Goal: Task Accomplishment & Management: Complete application form

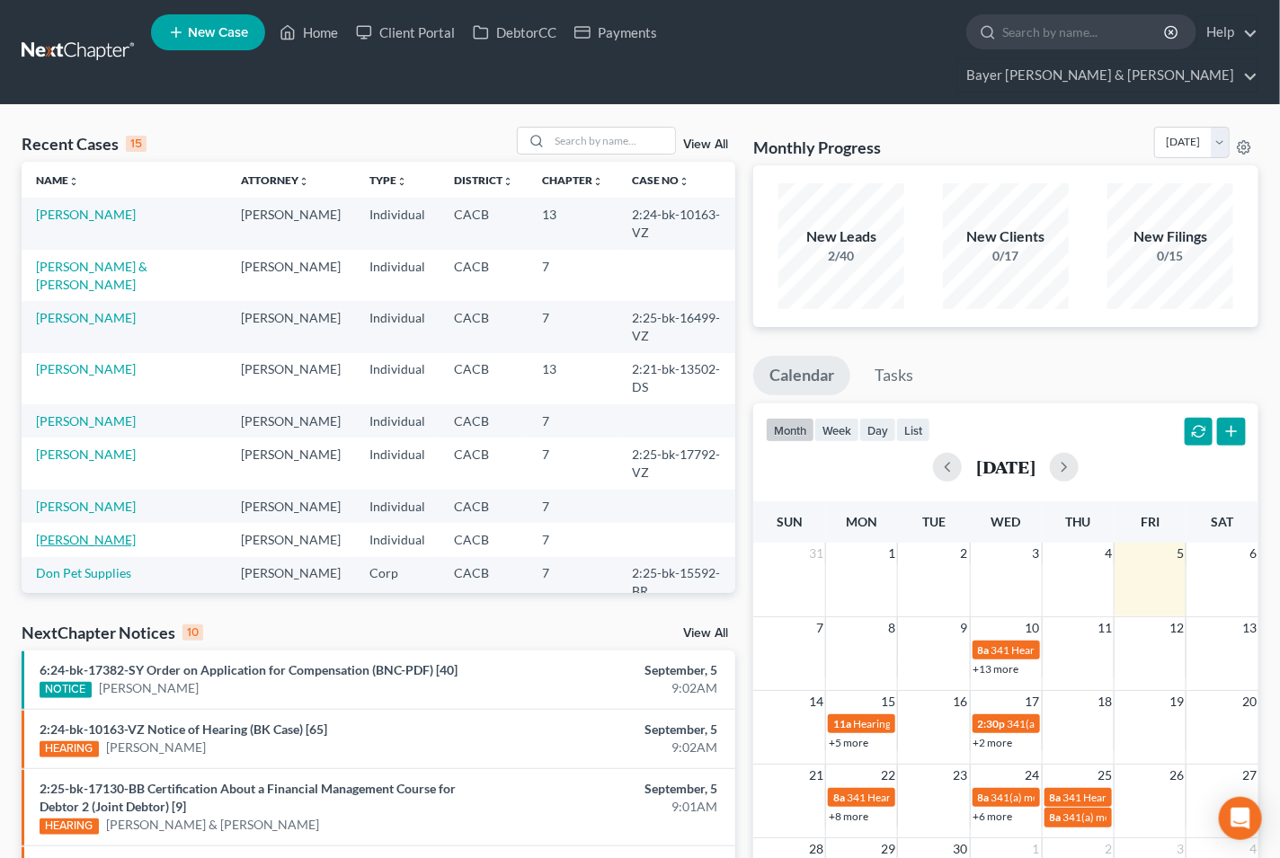
click at [72, 532] on link "[PERSON_NAME]" at bounding box center [86, 539] width 100 height 15
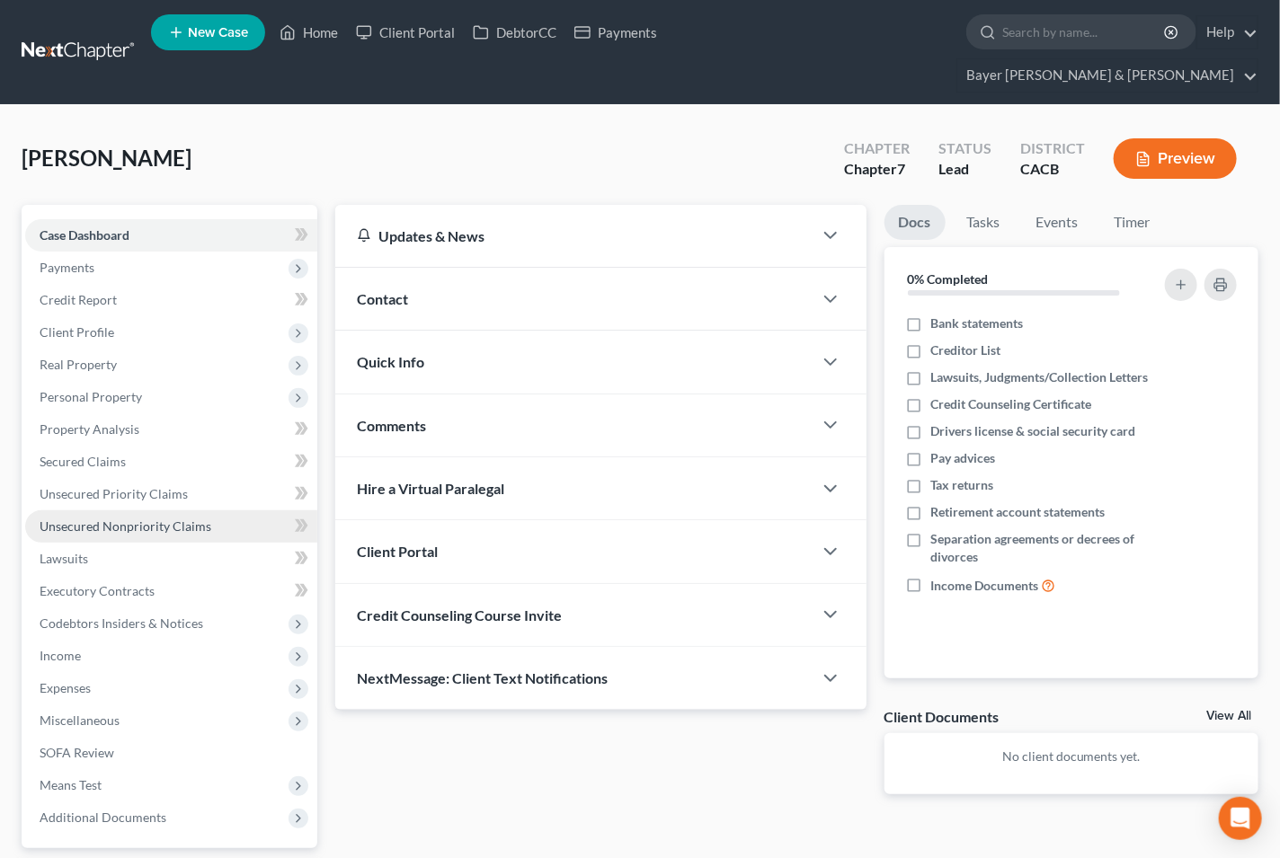
click at [99, 519] on span "Unsecured Nonpriority Claims" at bounding box center [126, 526] width 172 height 15
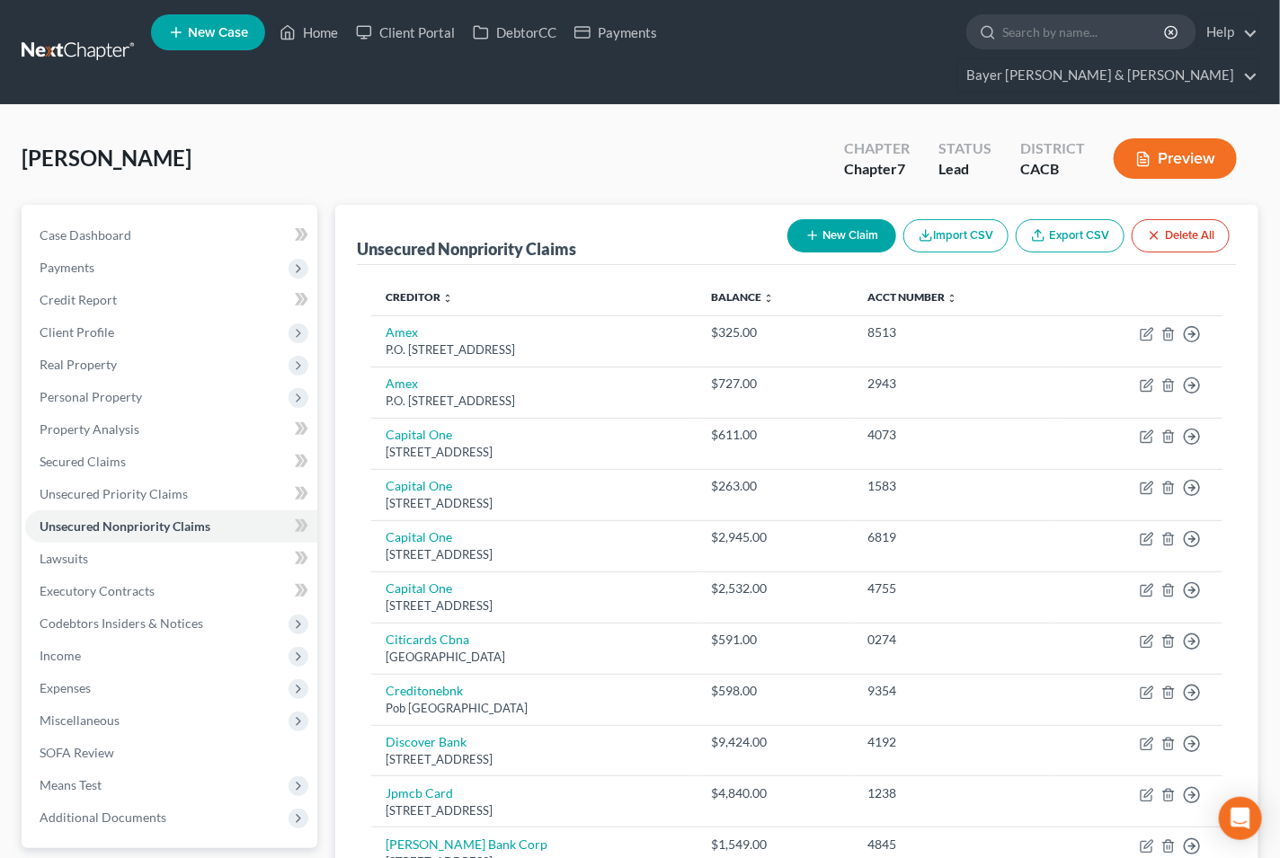
click at [821, 219] on button "New Claim" at bounding box center [841, 235] width 109 height 33
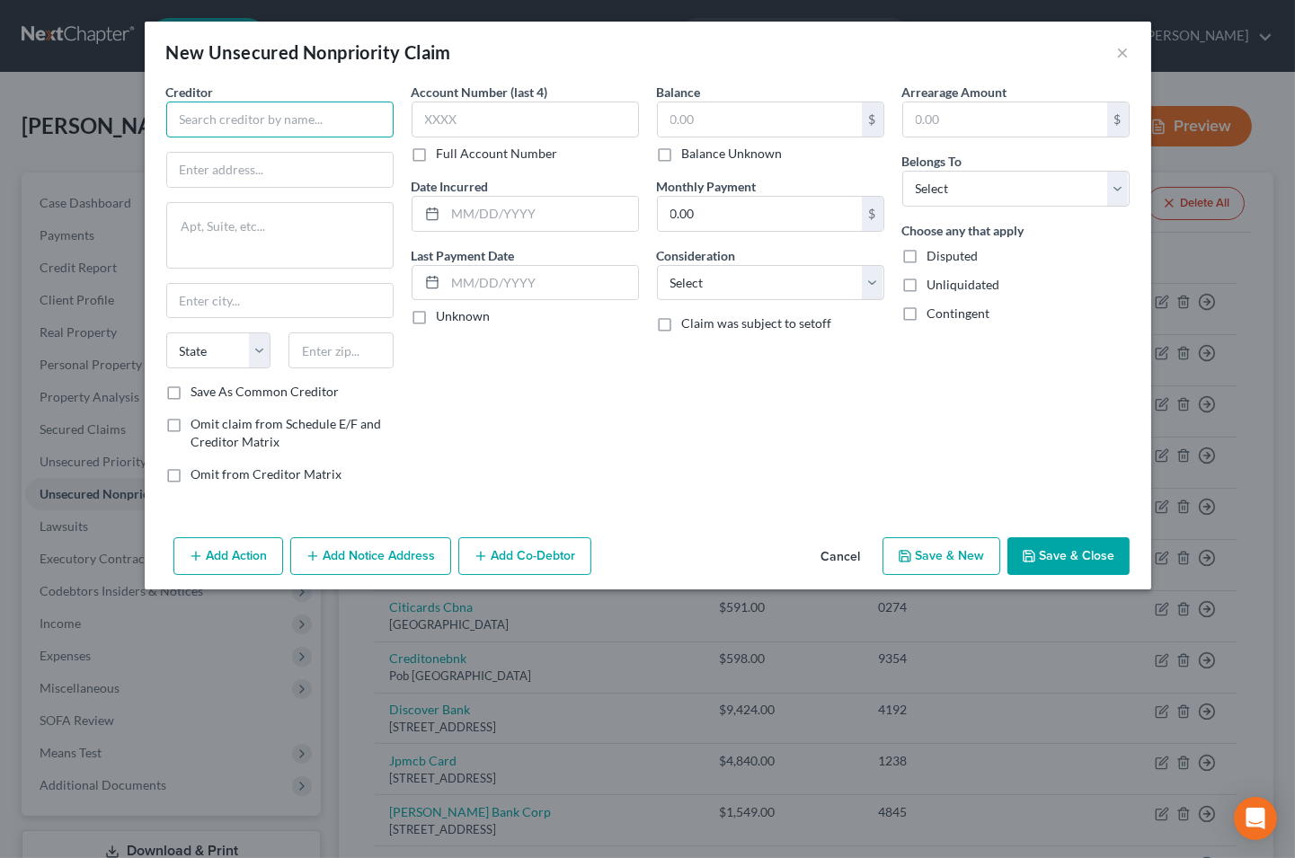
click at [239, 114] on input "text" at bounding box center [279, 120] width 227 height 36
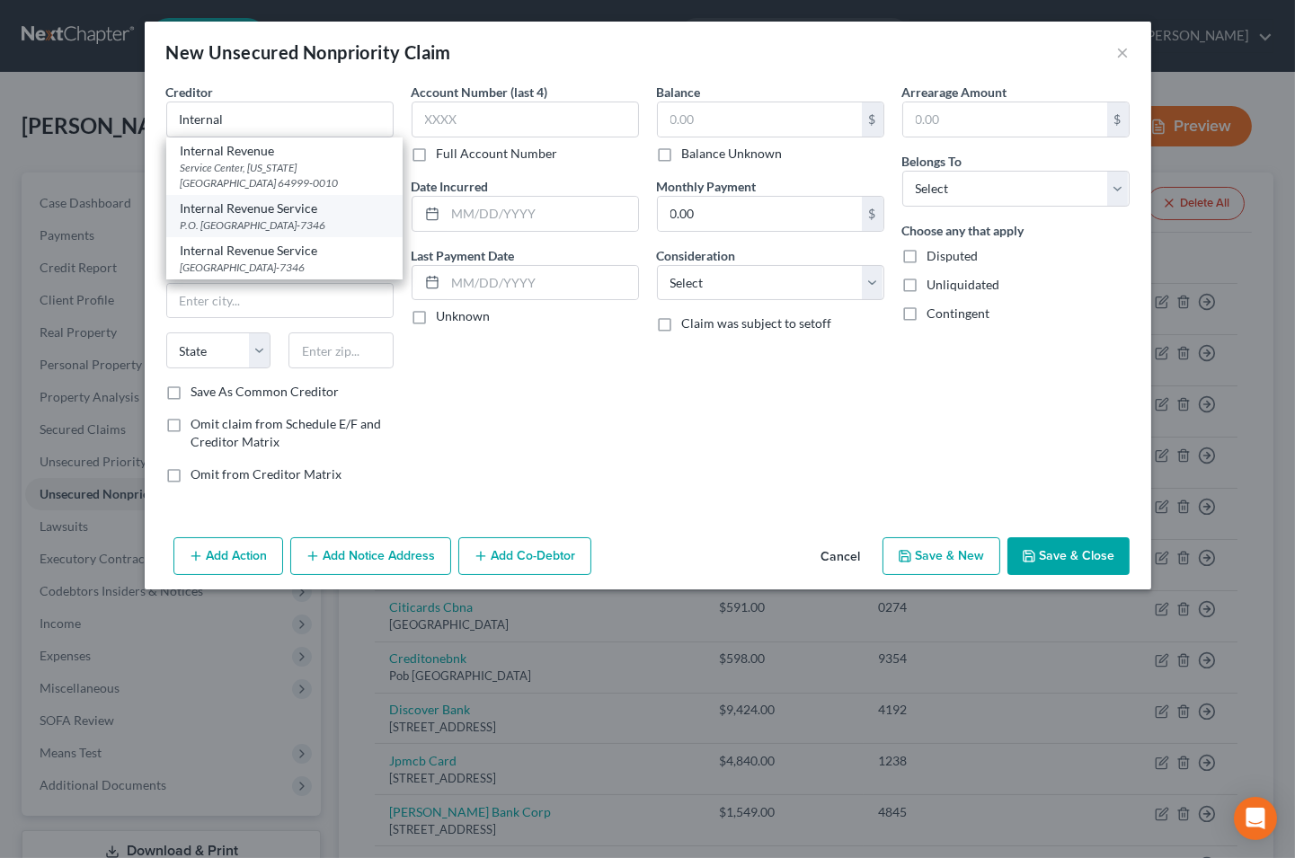
click at [258, 223] on div "P.O. Box 7346, Philadelphia, PA 19101-7346" at bounding box center [285, 224] width 208 height 15
type input "Internal Revenue Service"
type input "P.O. Box 7346"
type input "Philadelphia"
select select "39"
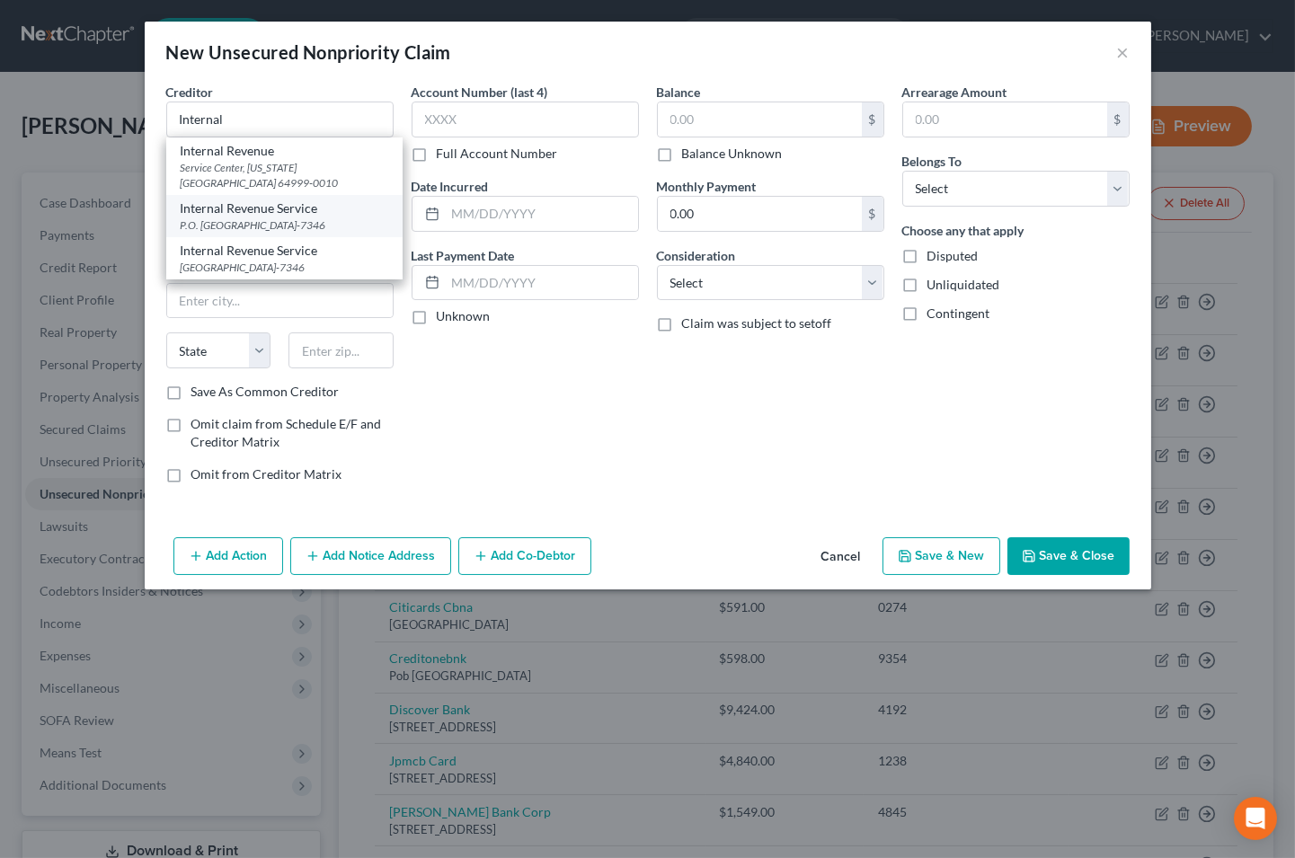
type input "19101-7346"
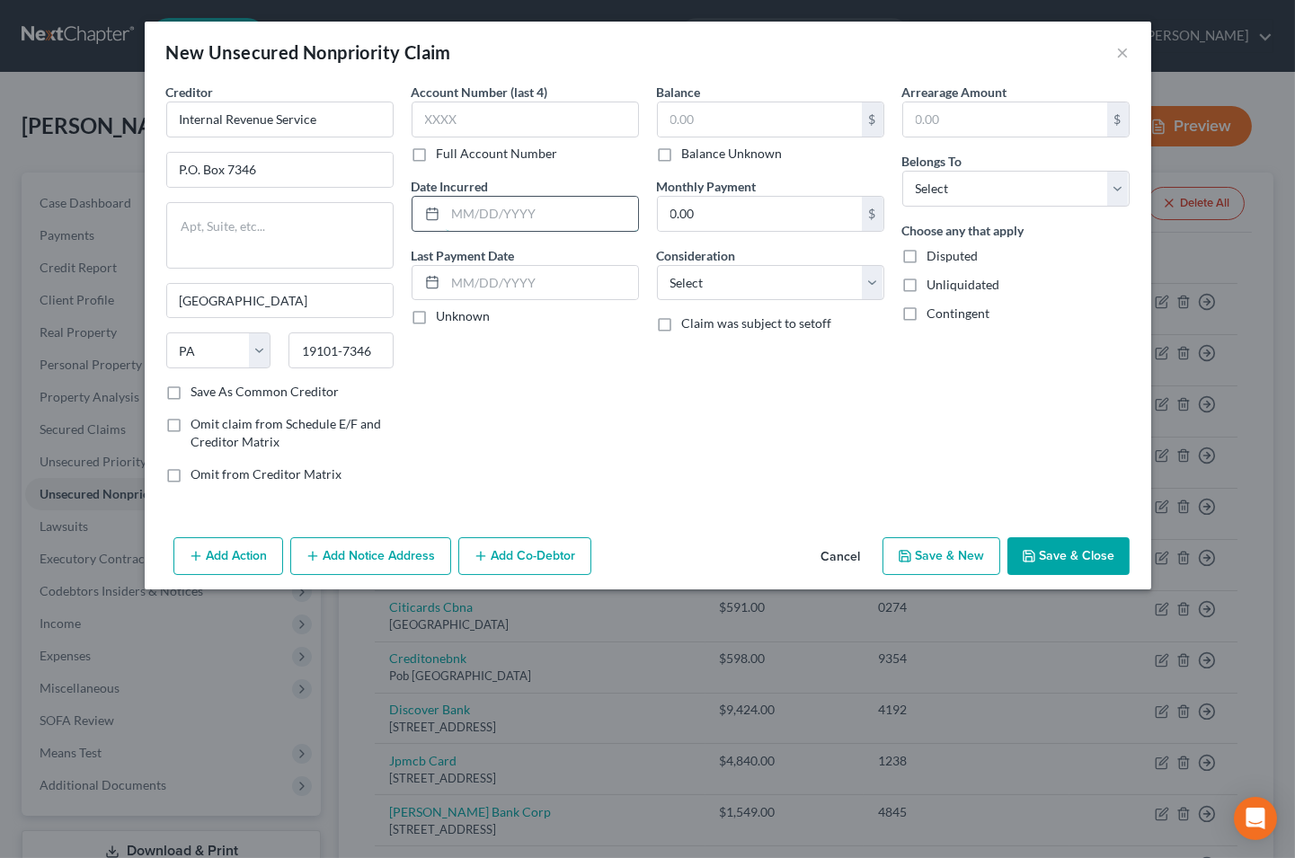
click at [517, 211] on input "text" at bounding box center [542, 214] width 192 height 34
type input "2022"
type input "65,000"
click at [870, 285] on select "Select Cable / Satellite Services Collection Agency Credit Card Debt Debt Couns…" at bounding box center [770, 283] width 227 height 36
select select "7"
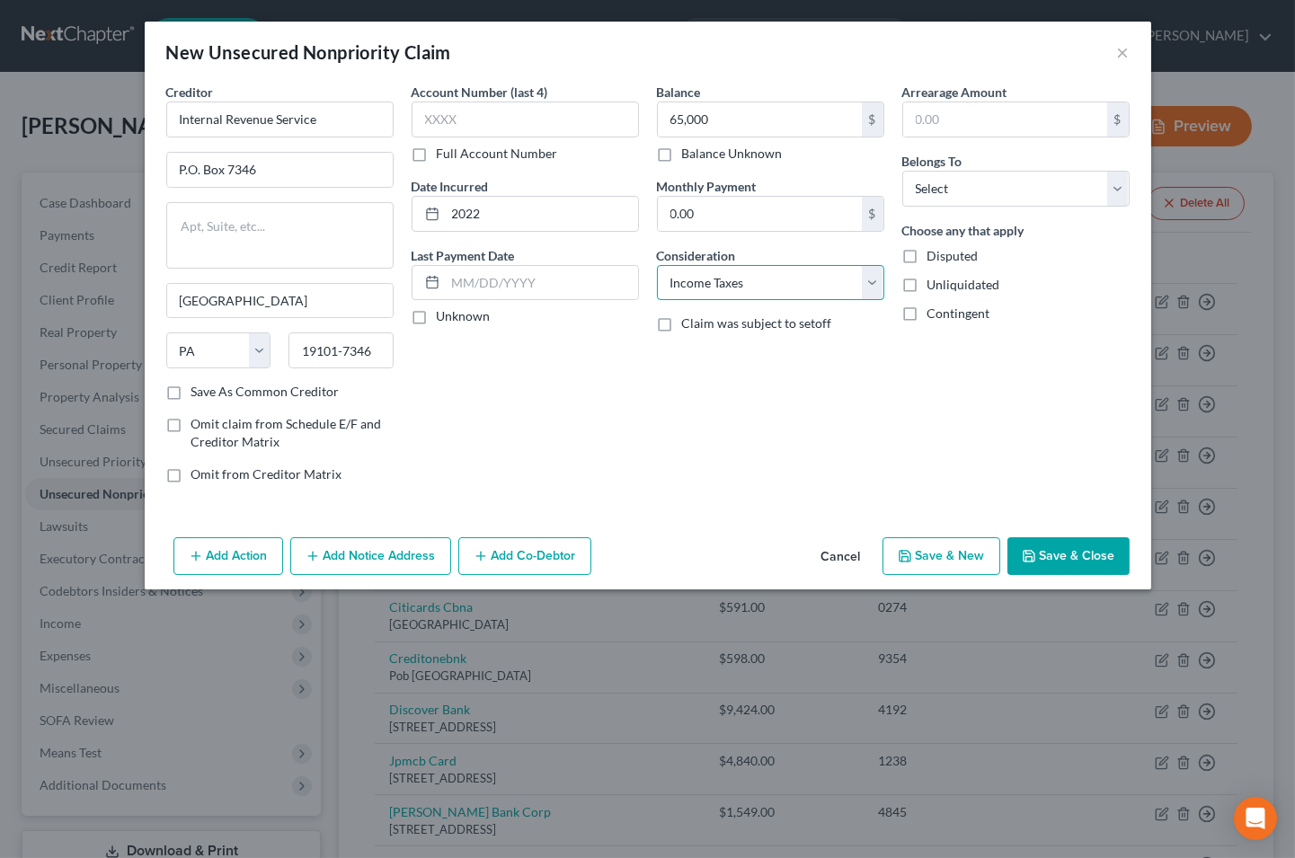
click at [657, 265] on select "Select Cable / Satellite Services Collection Agency Credit Card Debt Debt Couns…" at bounding box center [770, 283] width 227 height 36
drag, startPoint x: 1122, startPoint y: 182, endPoint x: 1094, endPoint y: 207, distance: 36.9
click at [1122, 182] on select "Select Debtor 1 Only Debtor 2 Only Debtor 1 And Debtor 2 Only At Least One Of T…" at bounding box center [1015, 189] width 227 height 36
select select "0"
click at [902, 171] on select "Select Debtor 1 Only Debtor 2 Only Debtor 1 And Debtor 2 Only At Least One Of T…" at bounding box center [1015, 189] width 227 height 36
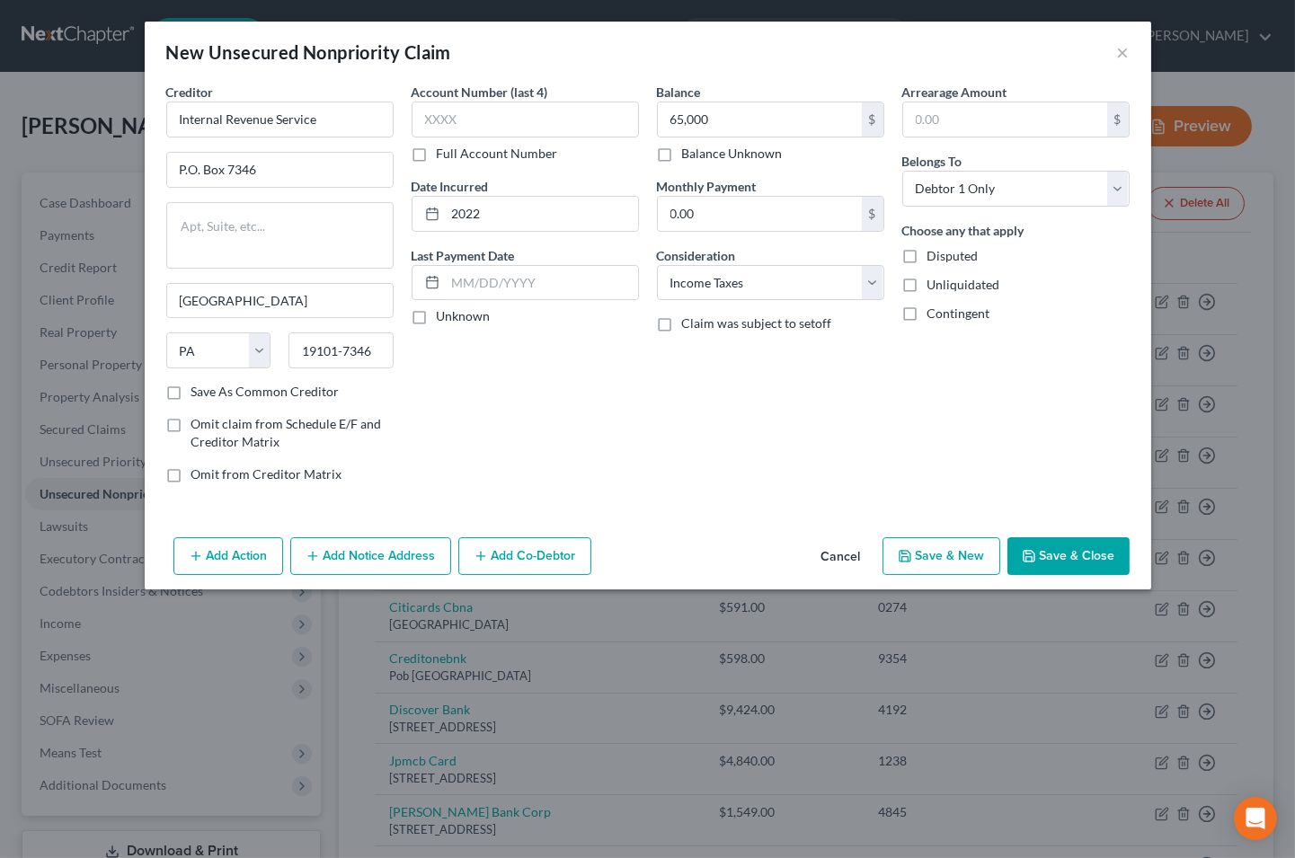
click at [377, 564] on button "Add Notice Address" at bounding box center [370, 556] width 161 height 38
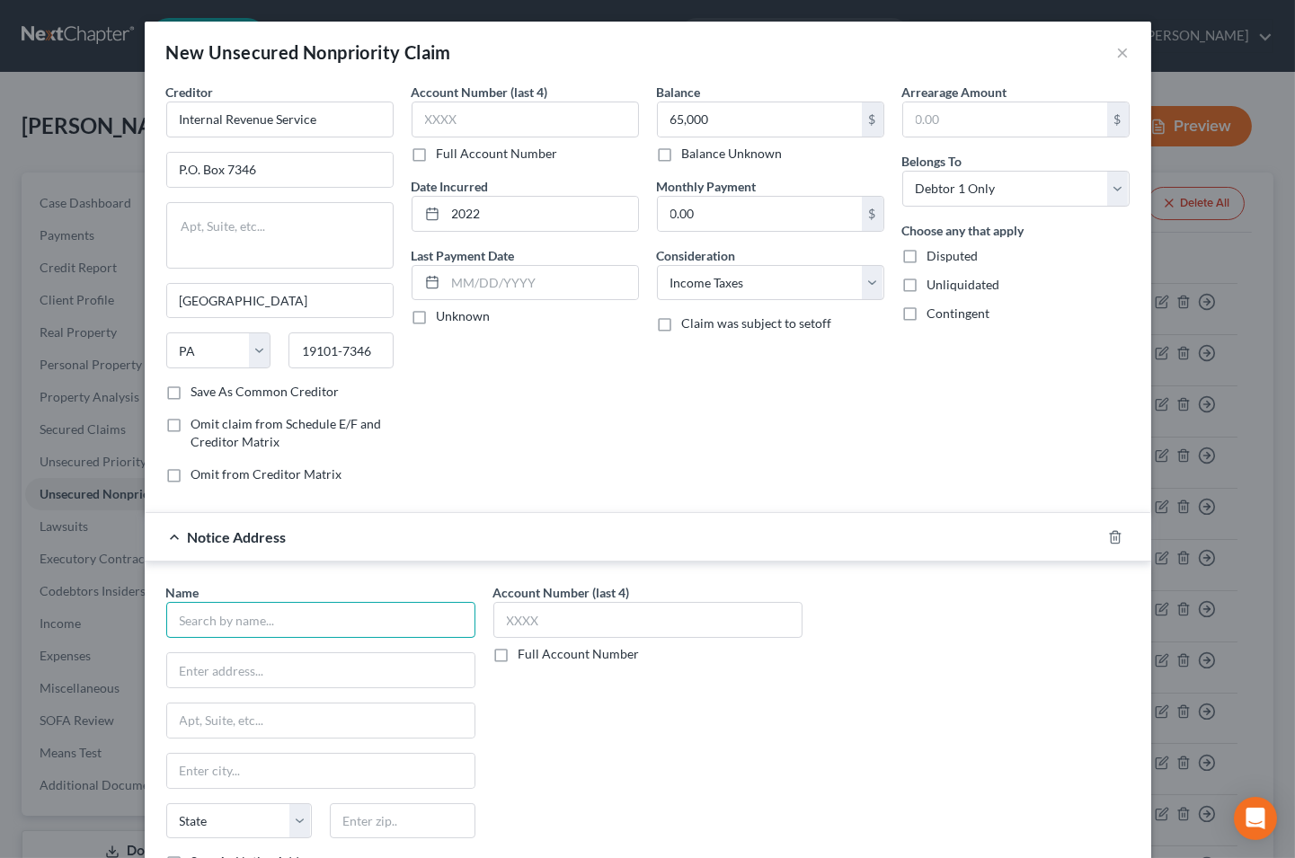
click at [324, 617] on input "text" at bounding box center [320, 620] width 309 height 36
click at [333, 625] on input "US Dept Of Justice Tax Divs" at bounding box center [320, 620] width 309 height 36
type input "US Dept Of Justice Tax Div"
click at [281, 660] on input "text" at bounding box center [320, 670] width 307 height 34
type input "Civil Trial Sect Western Reg"
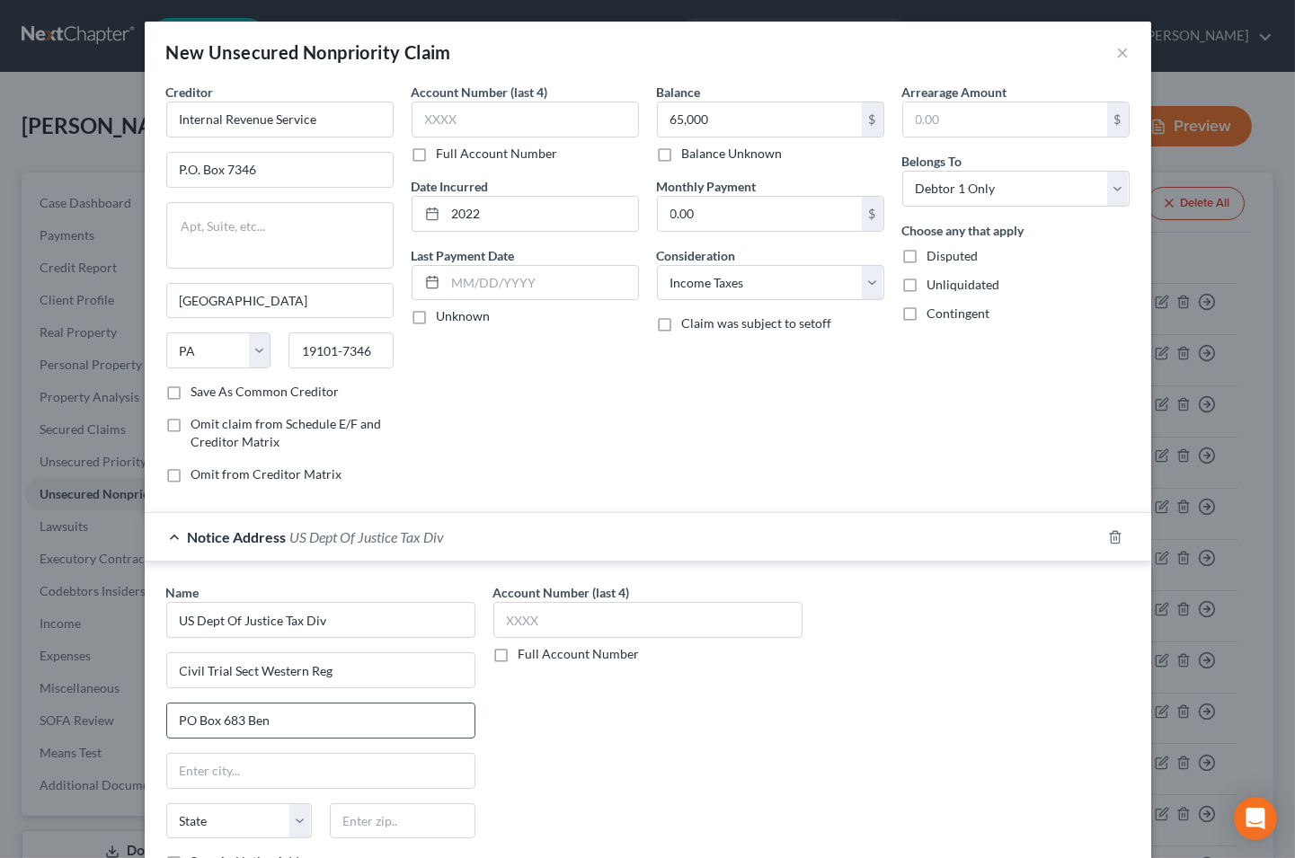
type input "PO Box 683 Ben Franklin Sta"
click at [253, 779] on input "text" at bounding box center [320, 771] width 307 height 34
type input "Washington"
select select "8"
type input "20044"
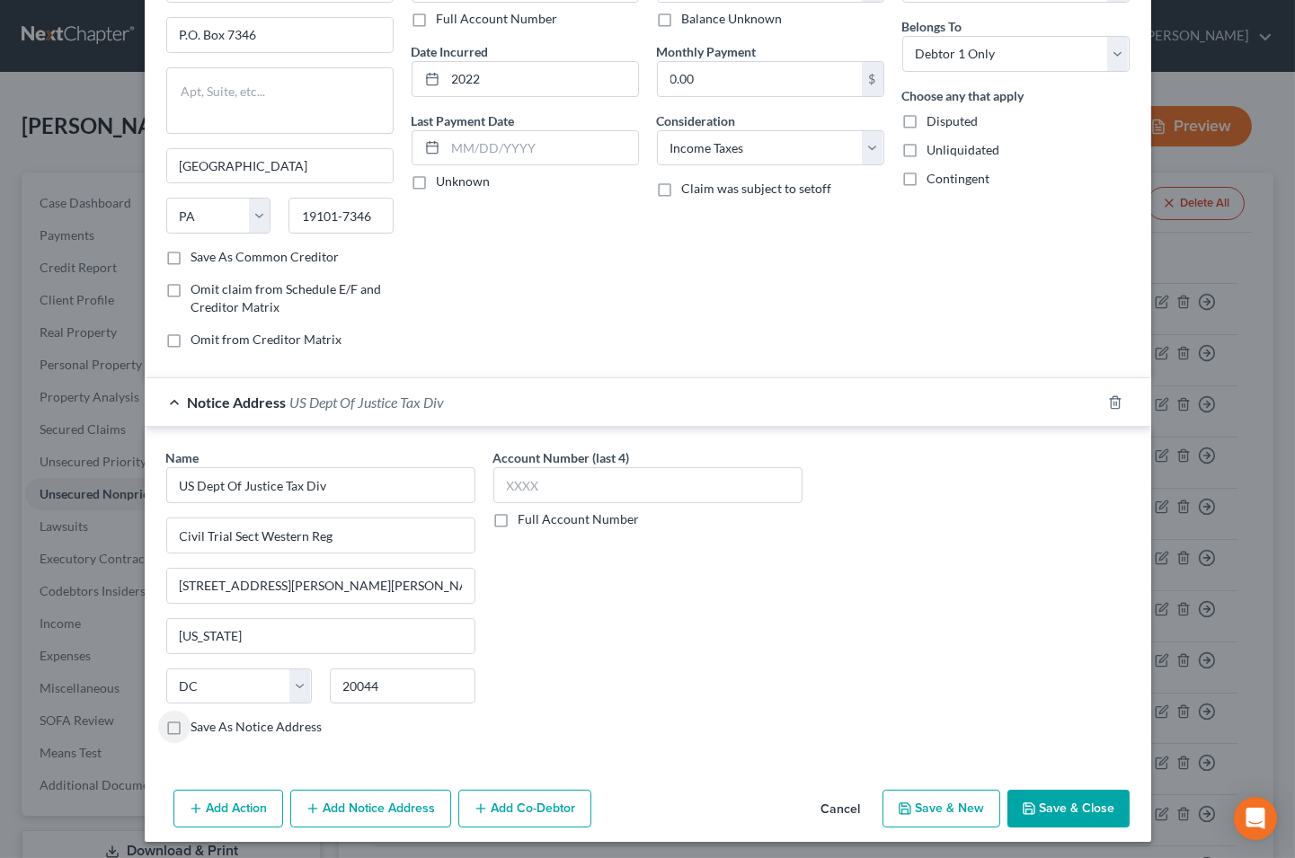
scroll to position [141, 0]
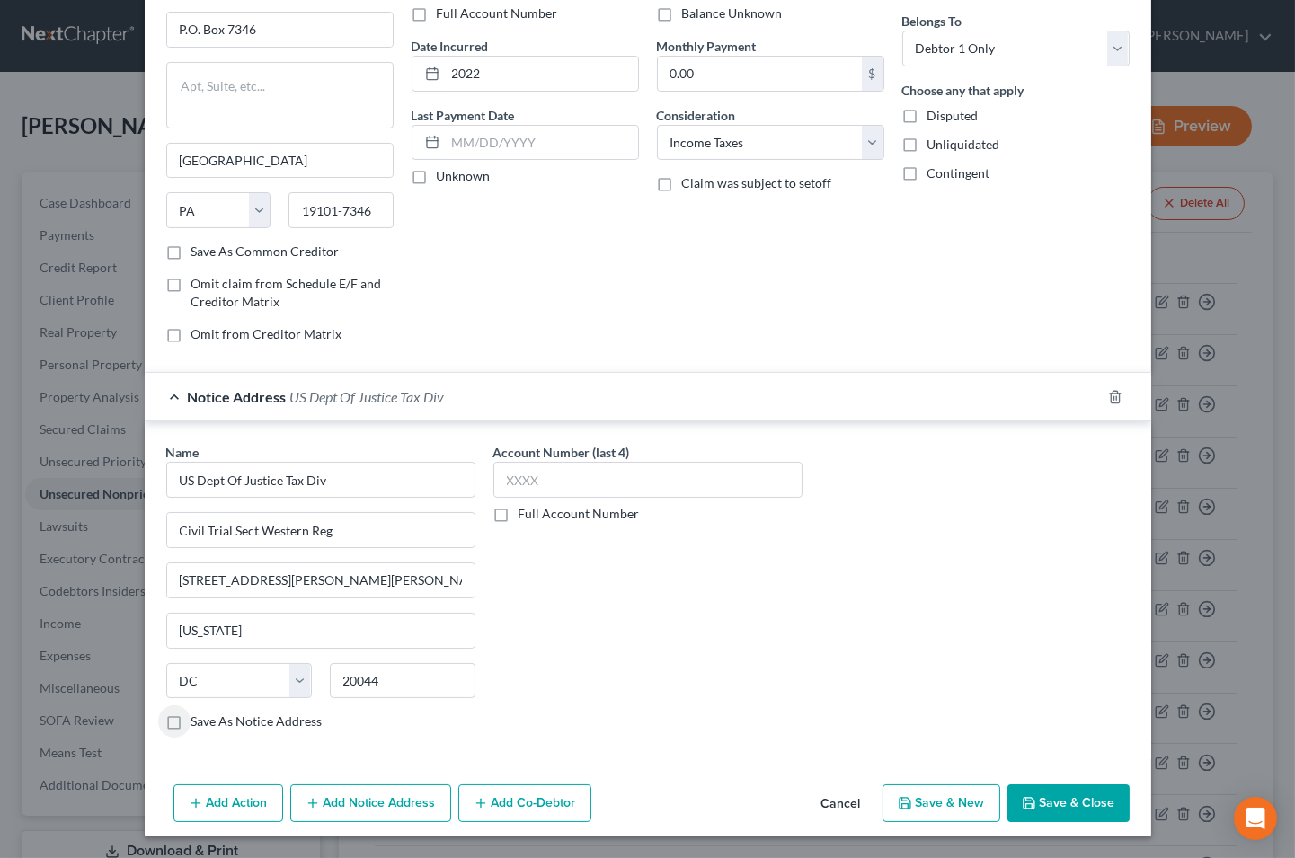
click at [319, 806] on button "Add Notice Address" at bounding box center [370, 804] width 161 height 38
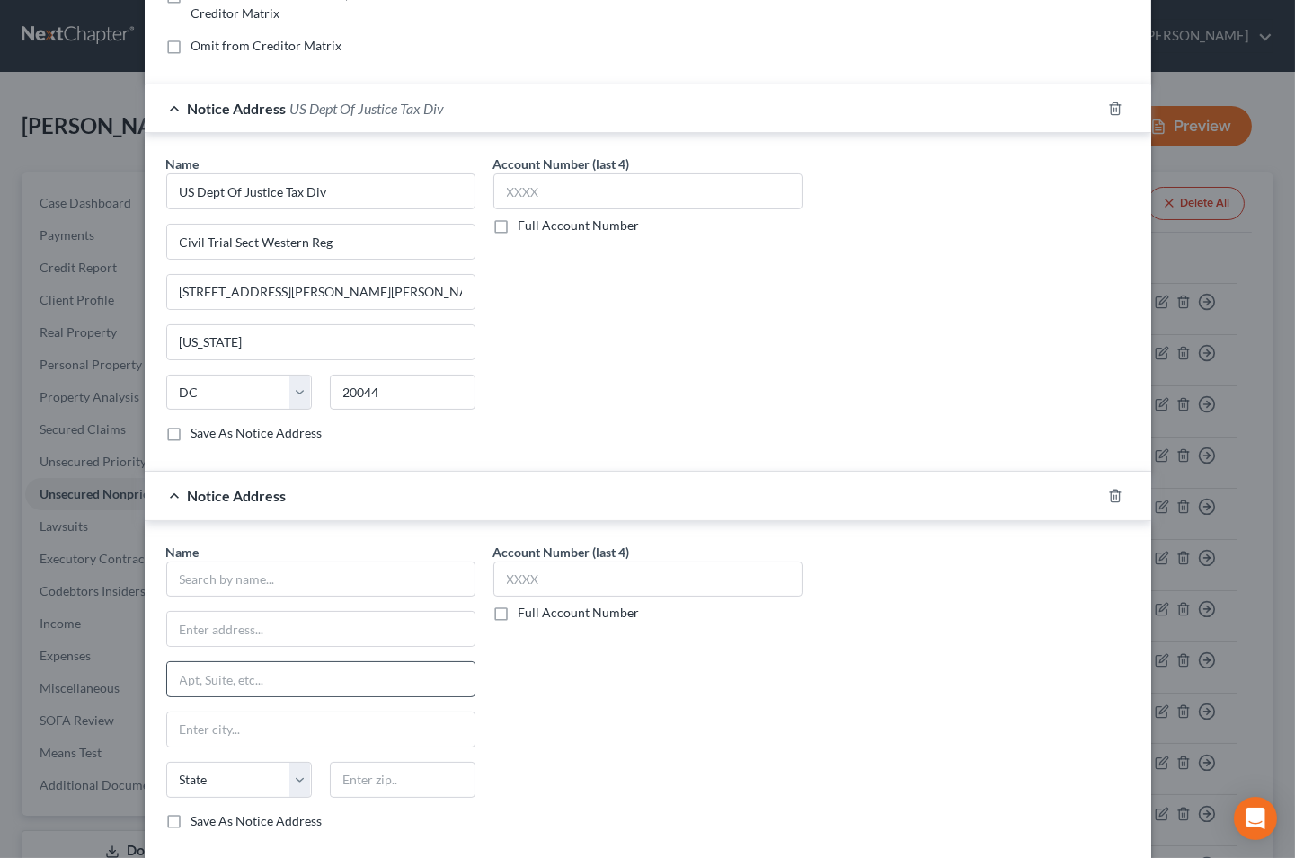
scroll to position [441, 0]
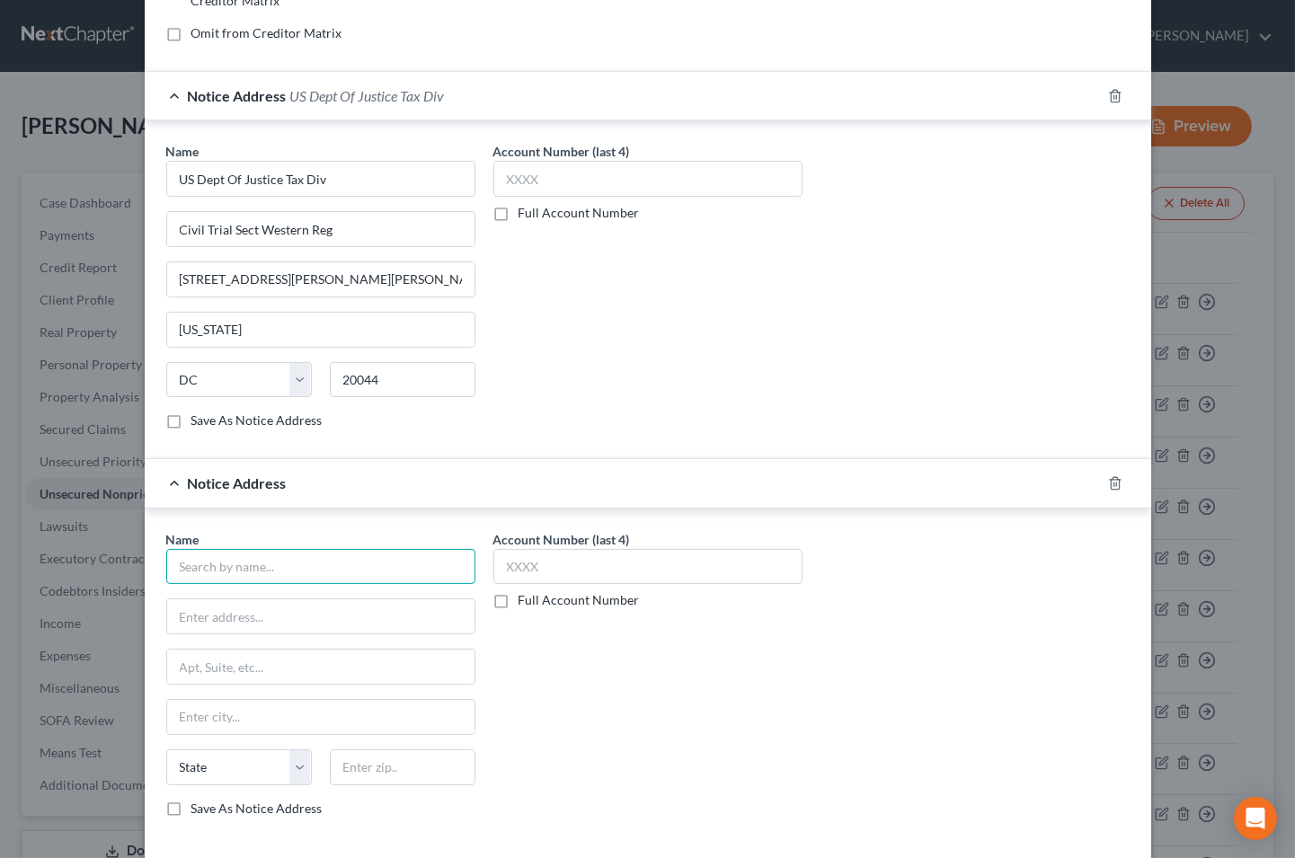
click at [265, 568] on input "text" at bounding box center [320, 567] width 309 height 36
type input "US Attorneys Office Tax Div"
type input "Federal Building Rm 7211"
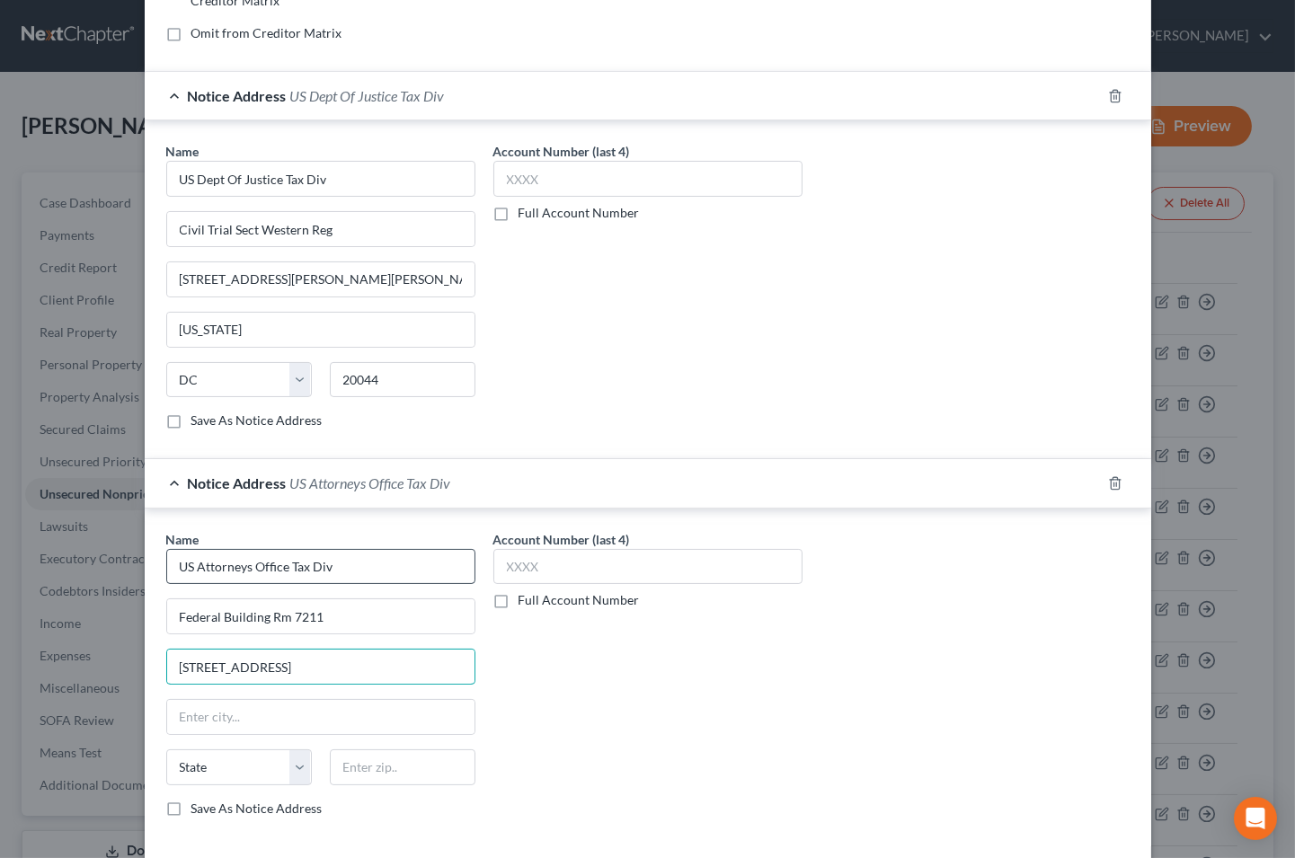
type input "300 N Los Angeles St"
type input "Los Angeles"
select select "4"
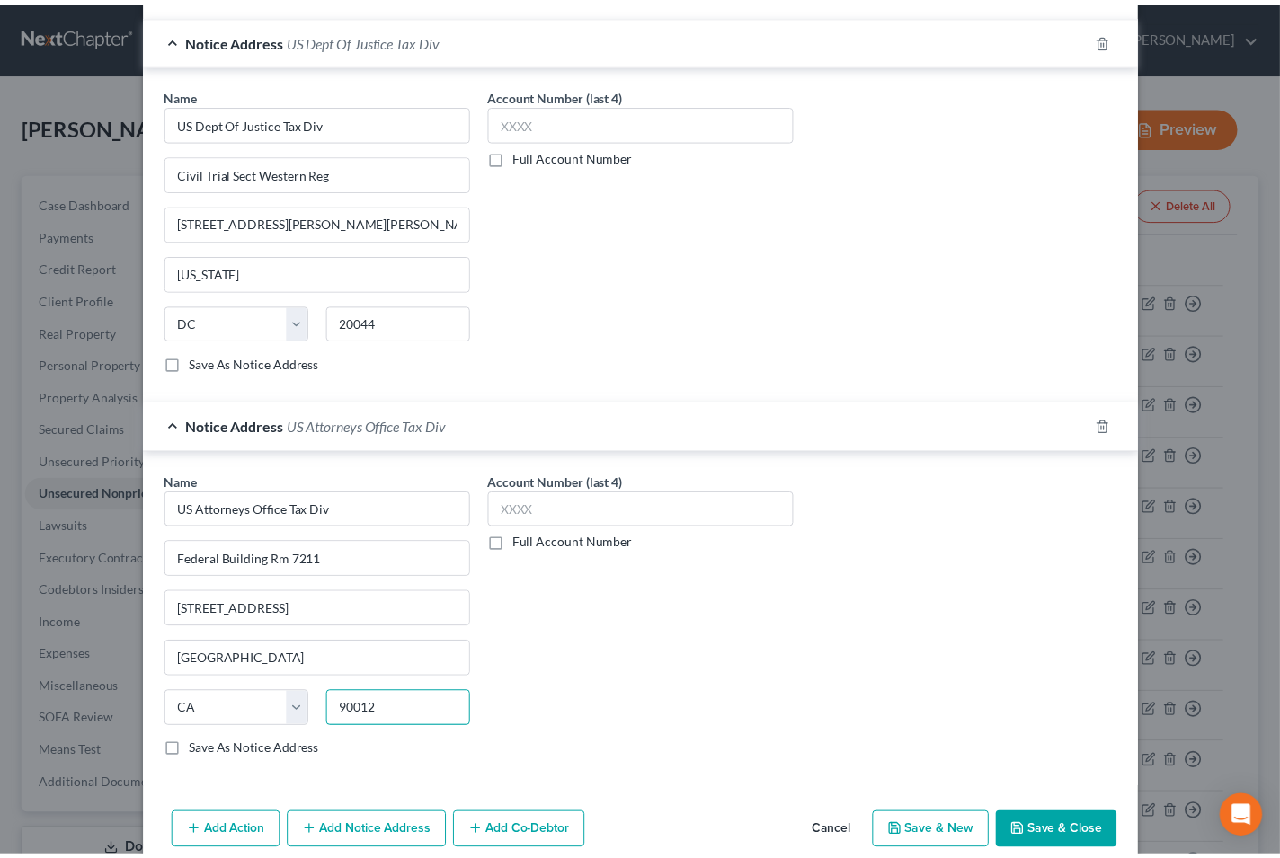
scroll to position [530, 0]
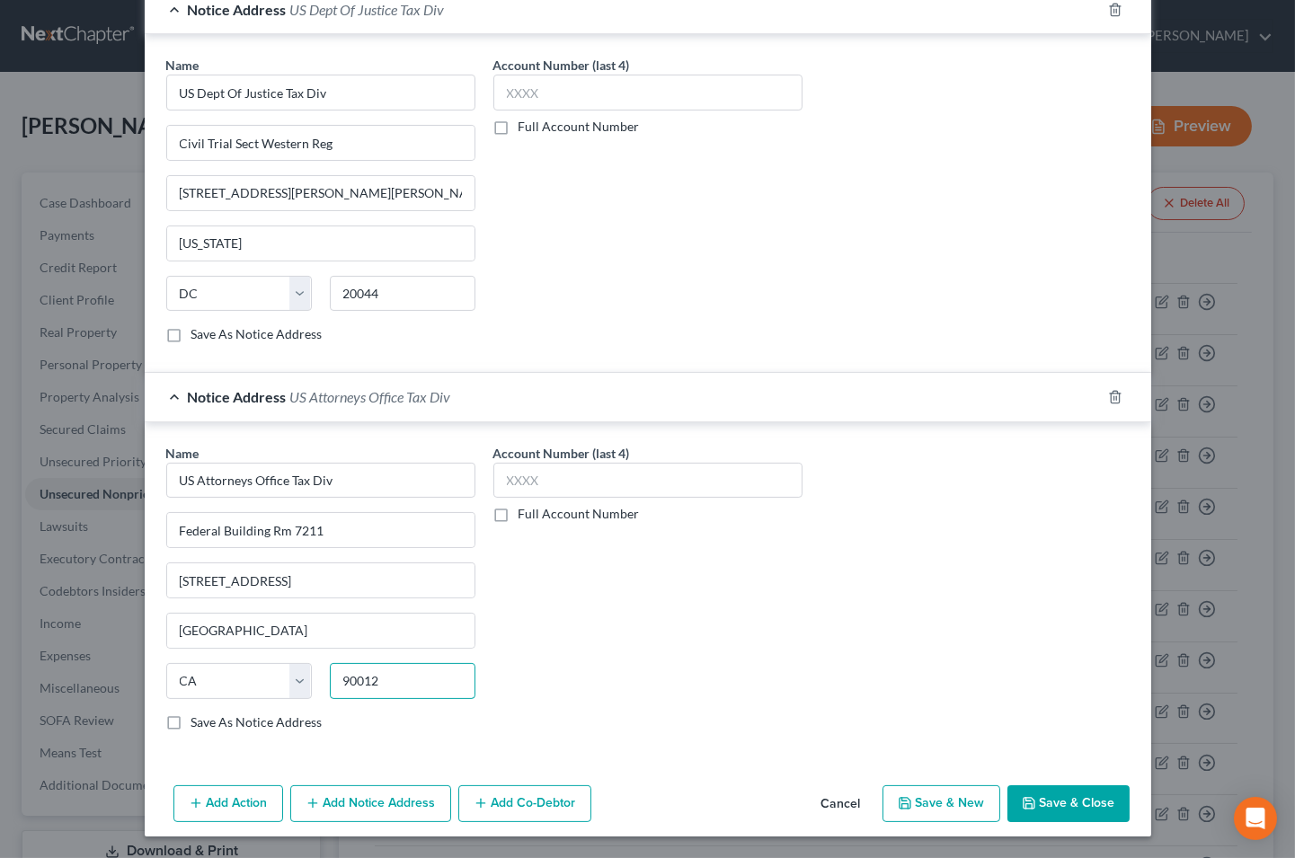
type input "90012"
click at [1071, 785] on button "Save & Close" at bounding box center [1068, 804] width 122 height 38
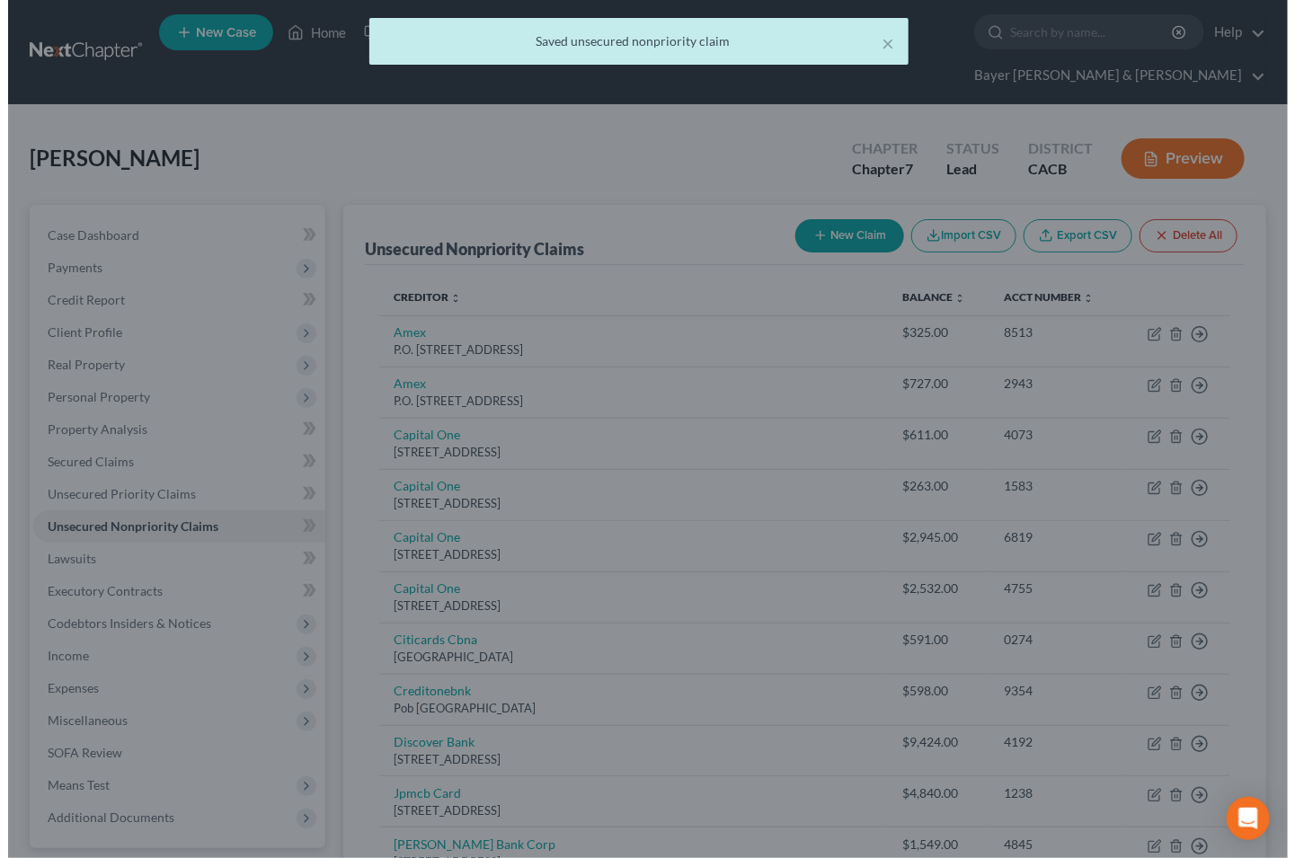
scroll to position [0, 0]
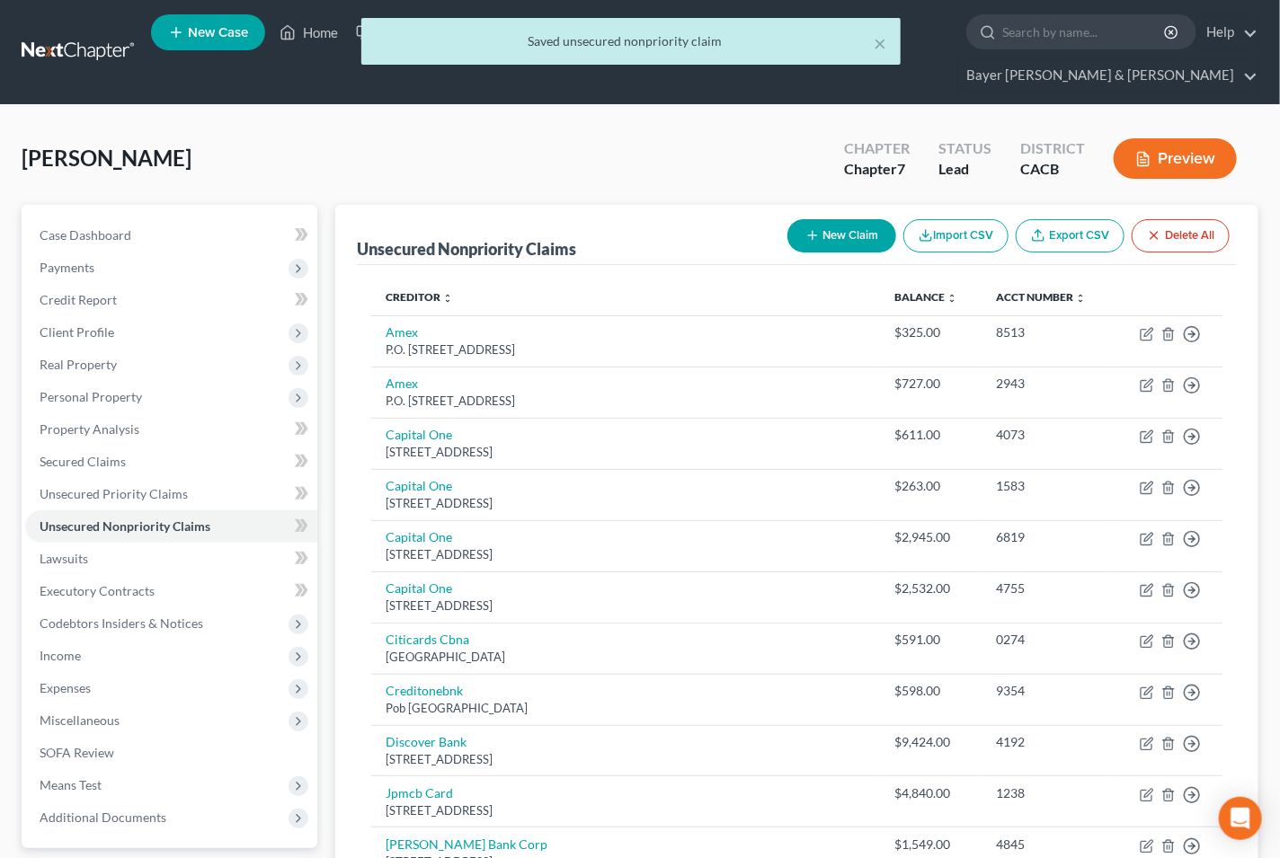
click at [852, 219] on button "New Claim" at bounding box center [841, 235] width 109 height 33
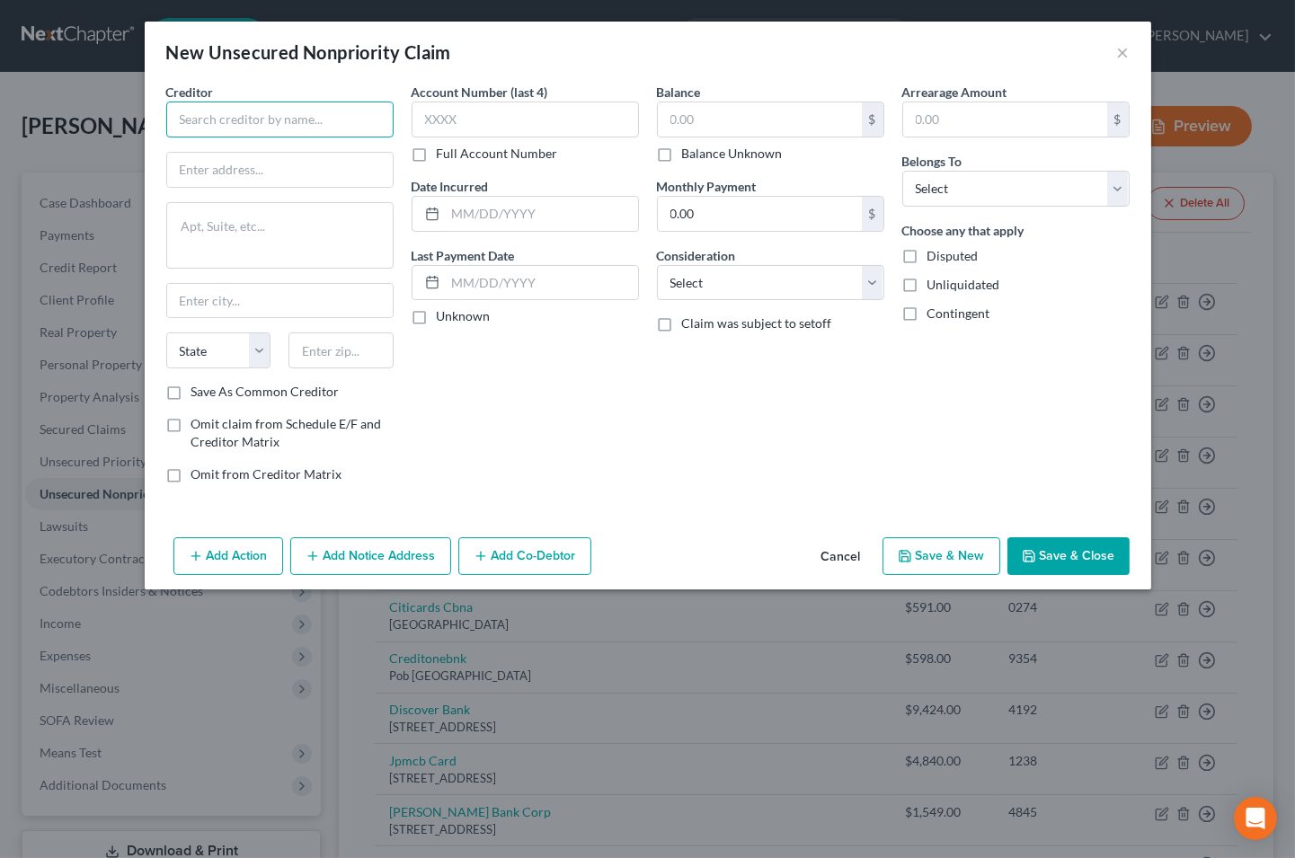
click at [293, 111] on input "text" at bounding box center [279, 120] width 227 height 36
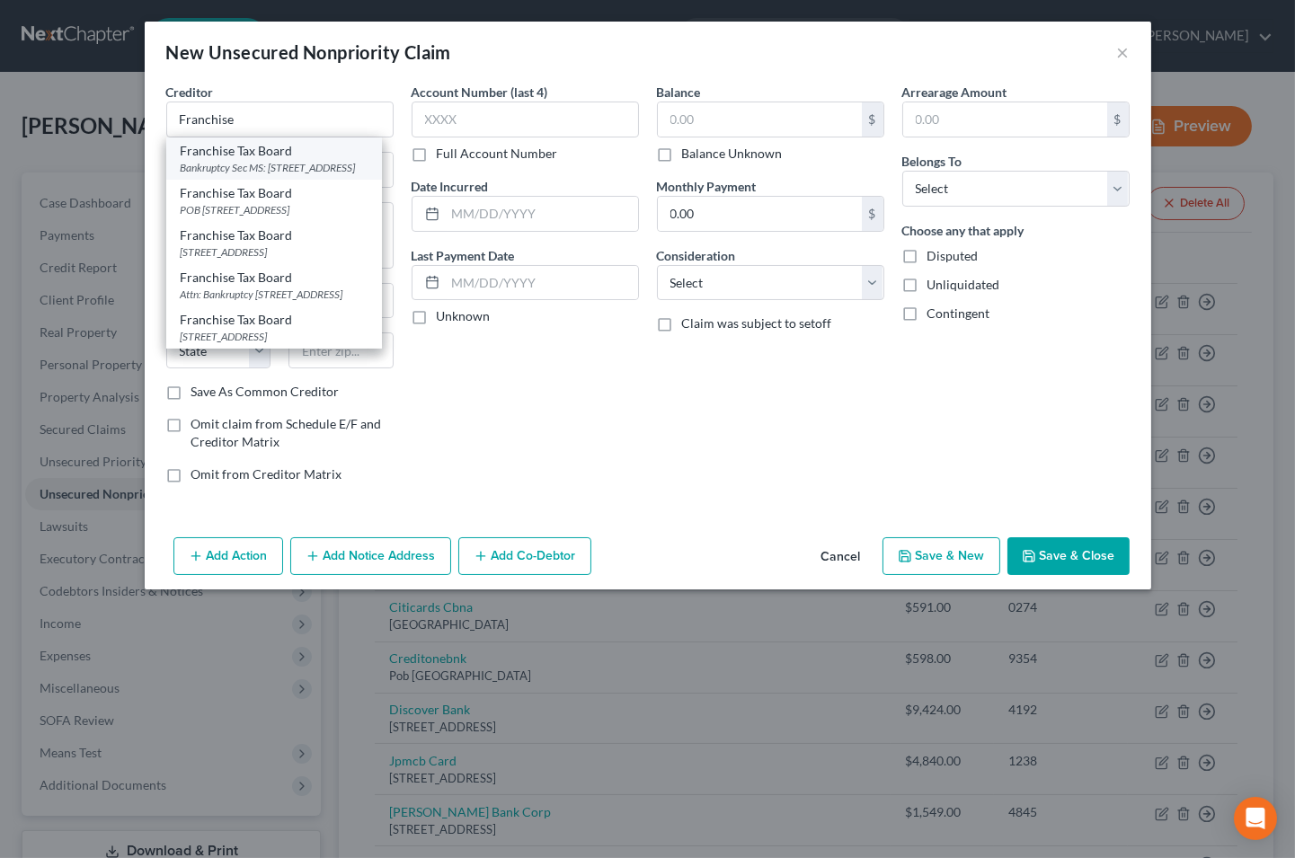
click at [293, 175] on div "Bankruptcy Sec MS: A-340 PO Box 2952, Sacramento, CA 95812-2952" at bounding box center [274, 167] width 187 height 15
type input "Franchise Tax Board"
type input "Bankruptcy Sec MS: A-340"
type textarea "PO Box 2952"
type input "Sacramento"
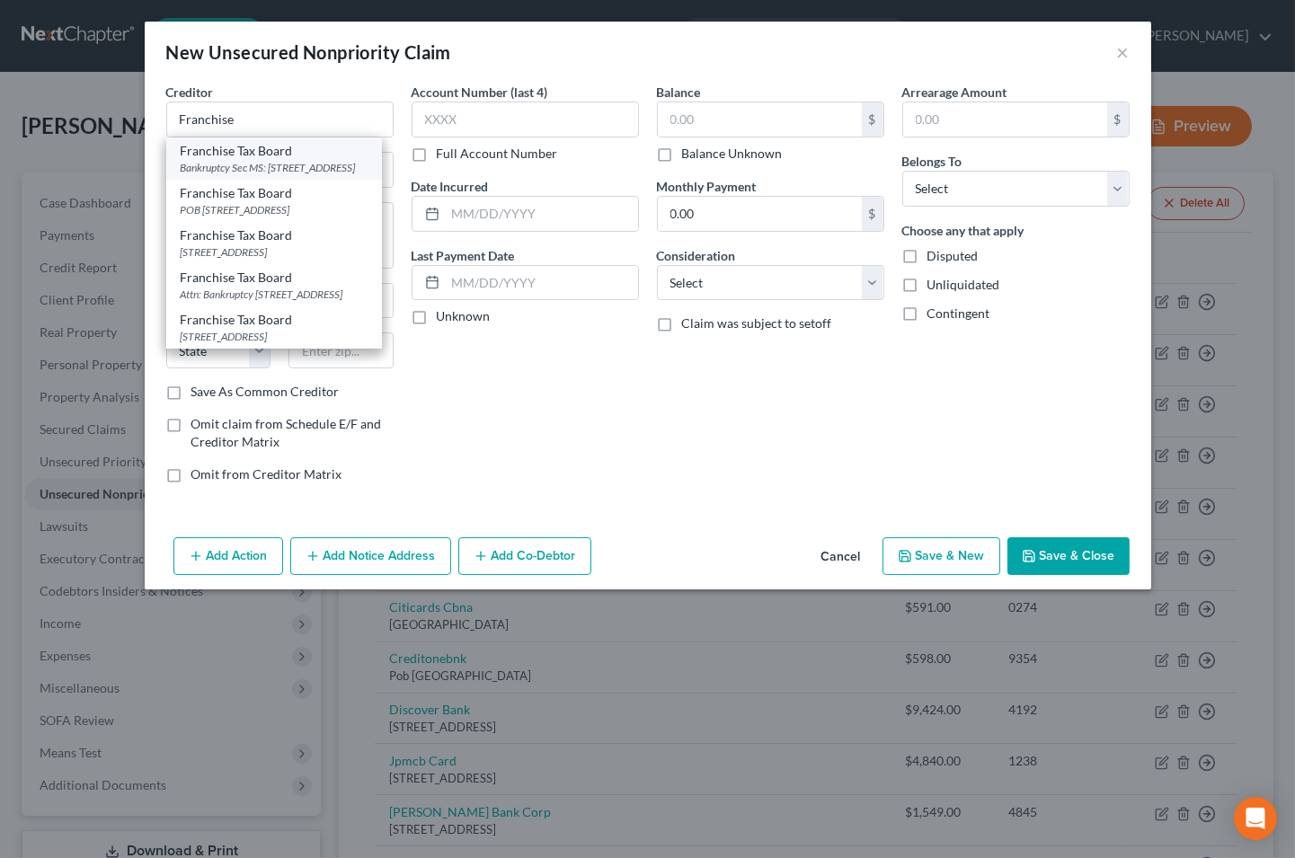
select select "4"
type input "95812-2952"
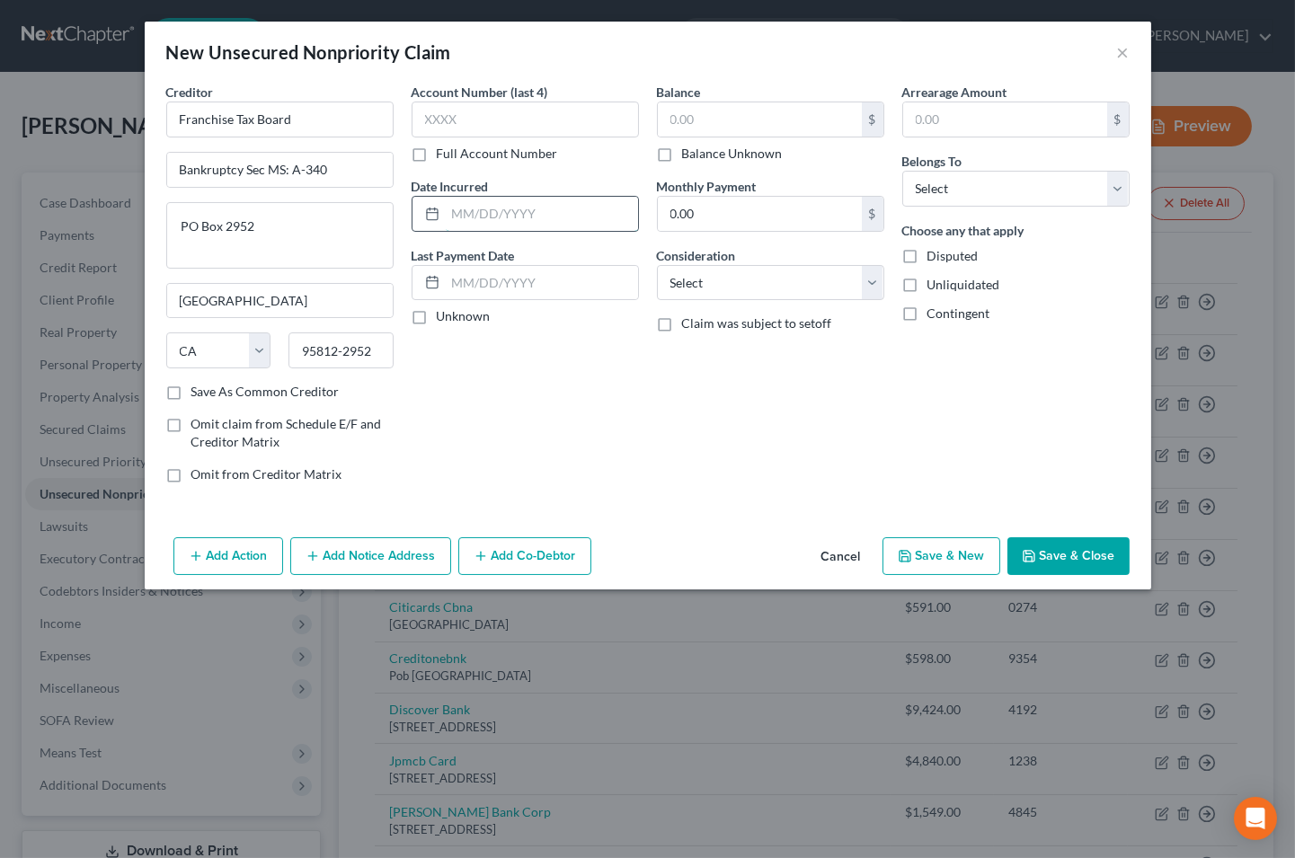
click at [497, 211] on input "text" at bounding box center [542, 214] width 192 height 34
type input "2022"
click at [692, 122] on input "text" at bounding box center [760, 119] width 204 height 34
type input "20,000"
drag, startPoint x: 868, startPoint y: 279, endPoint x: 875, endPoint y: 301, distance: 23.6
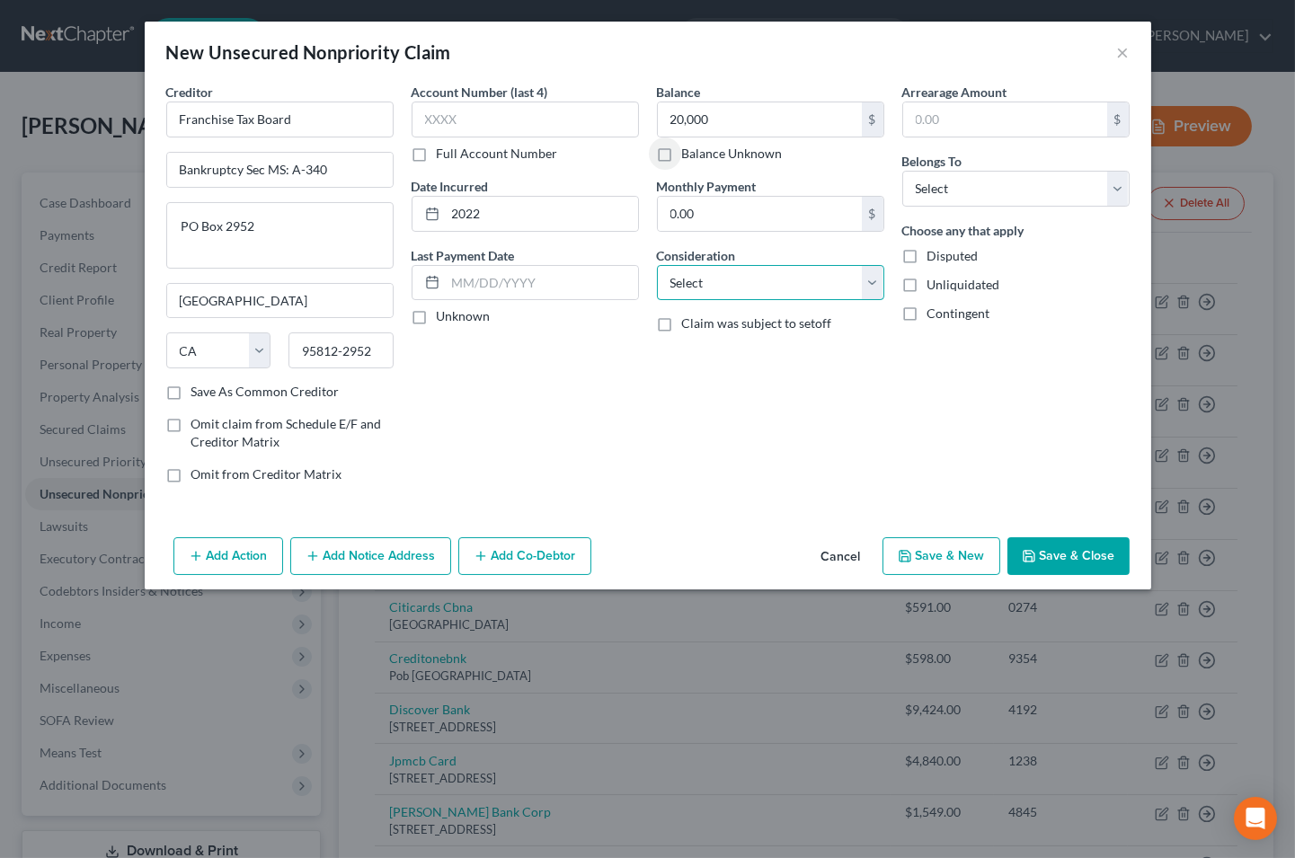
click at [868, 279] on select "Select Cable / Satellite Services Collection Agency Credit Card Debt Debt Couns…" at bounding box center [770, 283] width 227 height 36
select select "7"
click at [657, 265] on select "Select Cable / Satellite Services Collection Agency Credit Card Debt Debt Couns…" at bounding box center [770, 283] width 227 height 36
drag, startPoint x: 1121, startPoint y: 186, endPoint x: 1078, endPoint y: 209, distance: 48.3
click at [1121, 186] on select "Select Debtor 1 Only Debtor 2 Only Debtor 1 And Debtor 2 Only At Least One Of T…" at bounding box center [1015, 189] width 227 height 36
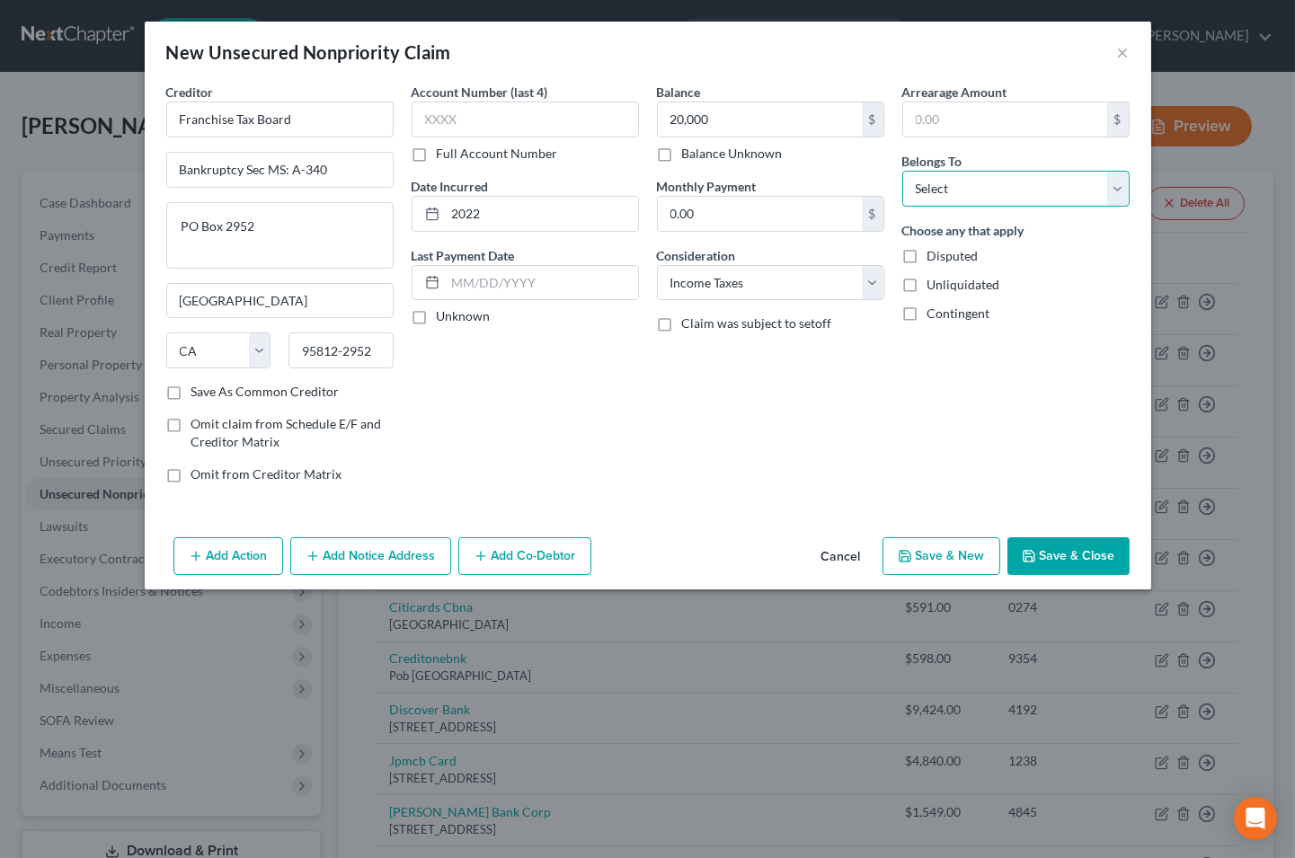
select select "0"
click at [902, 171] on select "Select Debtor 1 Only Debtor 2 Only Debtor 1 And Debtor 2 Only At Least One Of T…" at bounding box center [1015, 189] width 227 height 36
click at [368, 561] on button "Add Notice Address" at bounding box center [370, 556] width 161 height 38
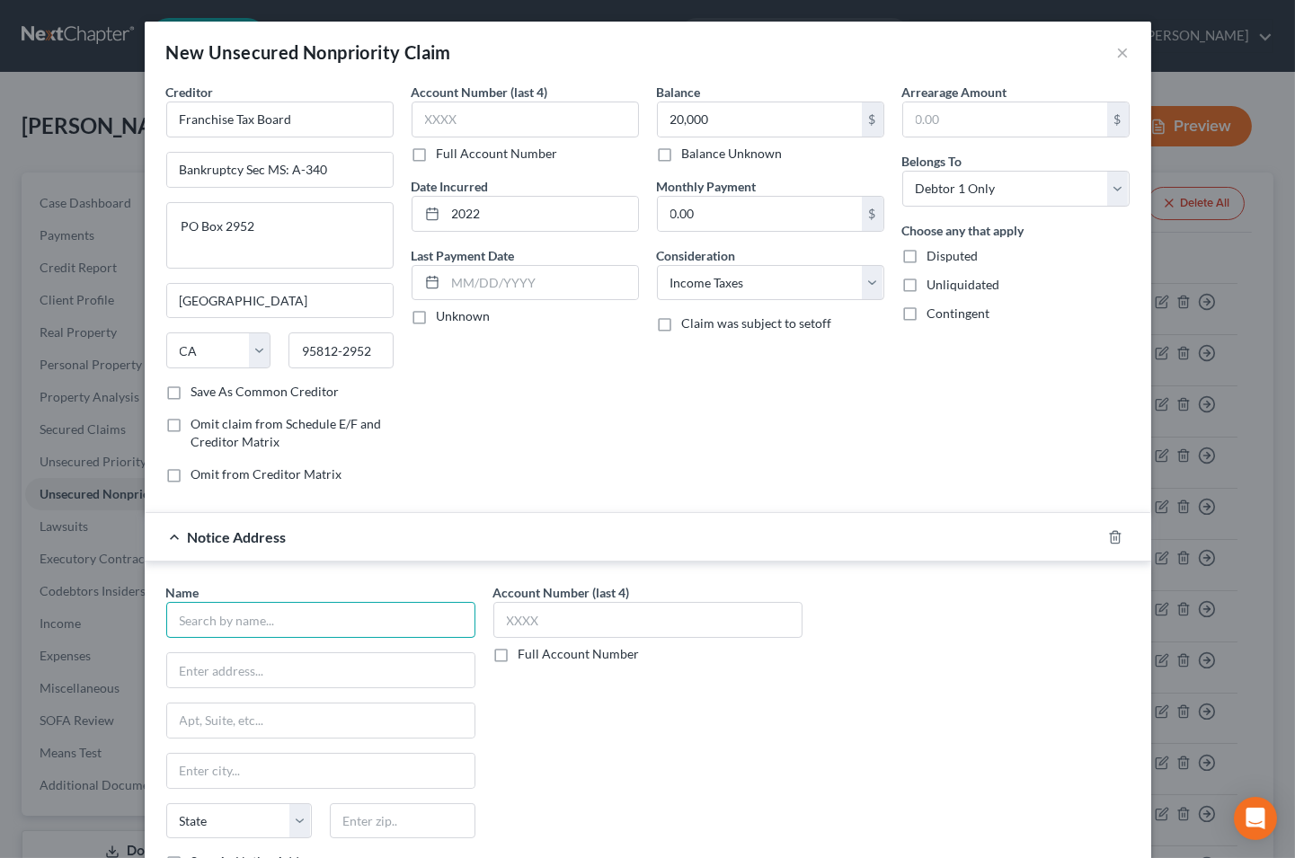
click at [337, 611] on input "text" at bounding box center [320, 620] width 309 height 36
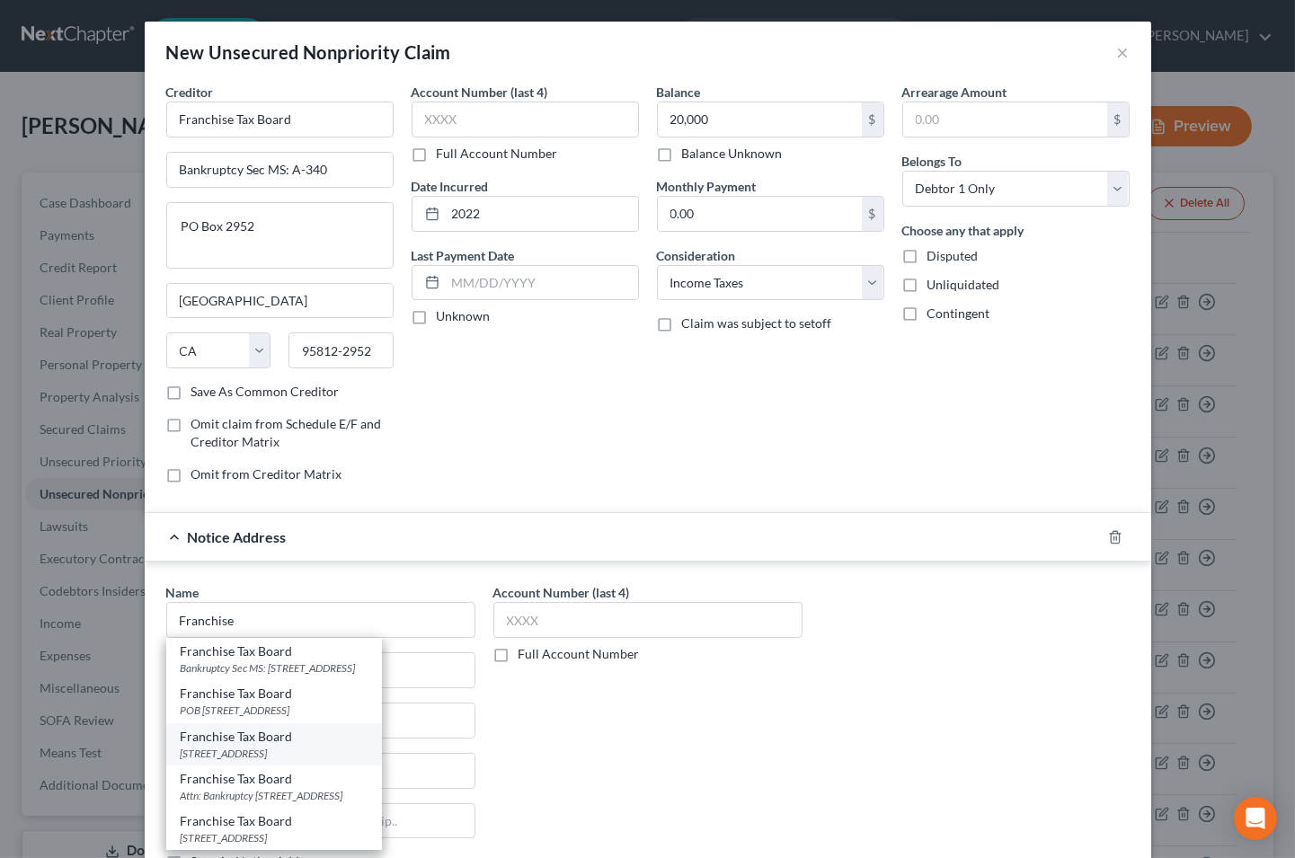
click at [299, 761] on div "PO Box 942867, Sacramento, CA 94267" at bounding box center [274, 753] width 187 height 15
type input "Franchise Tax Board"
type input "PO Box 942867"
type input "Sacramento"
select select "4"
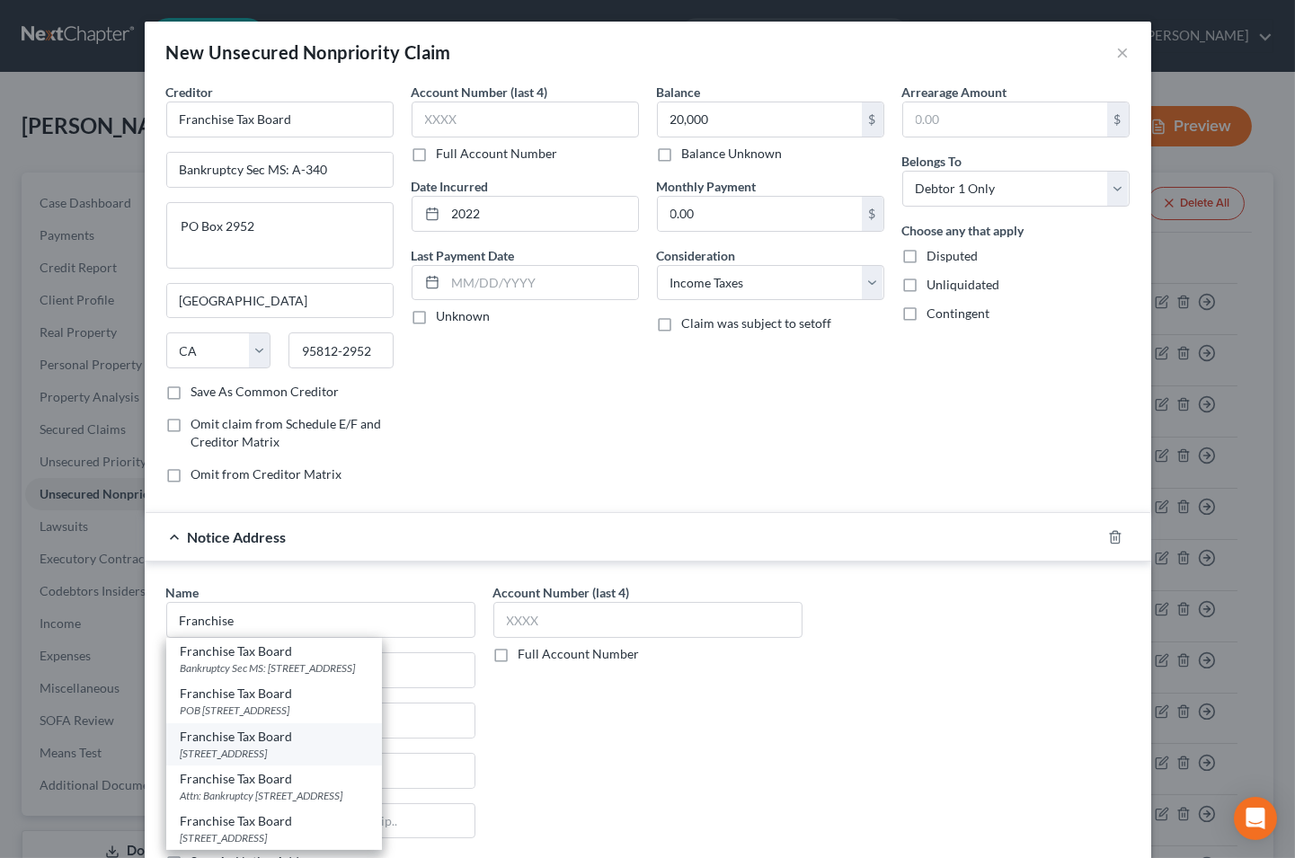
type input "94267"
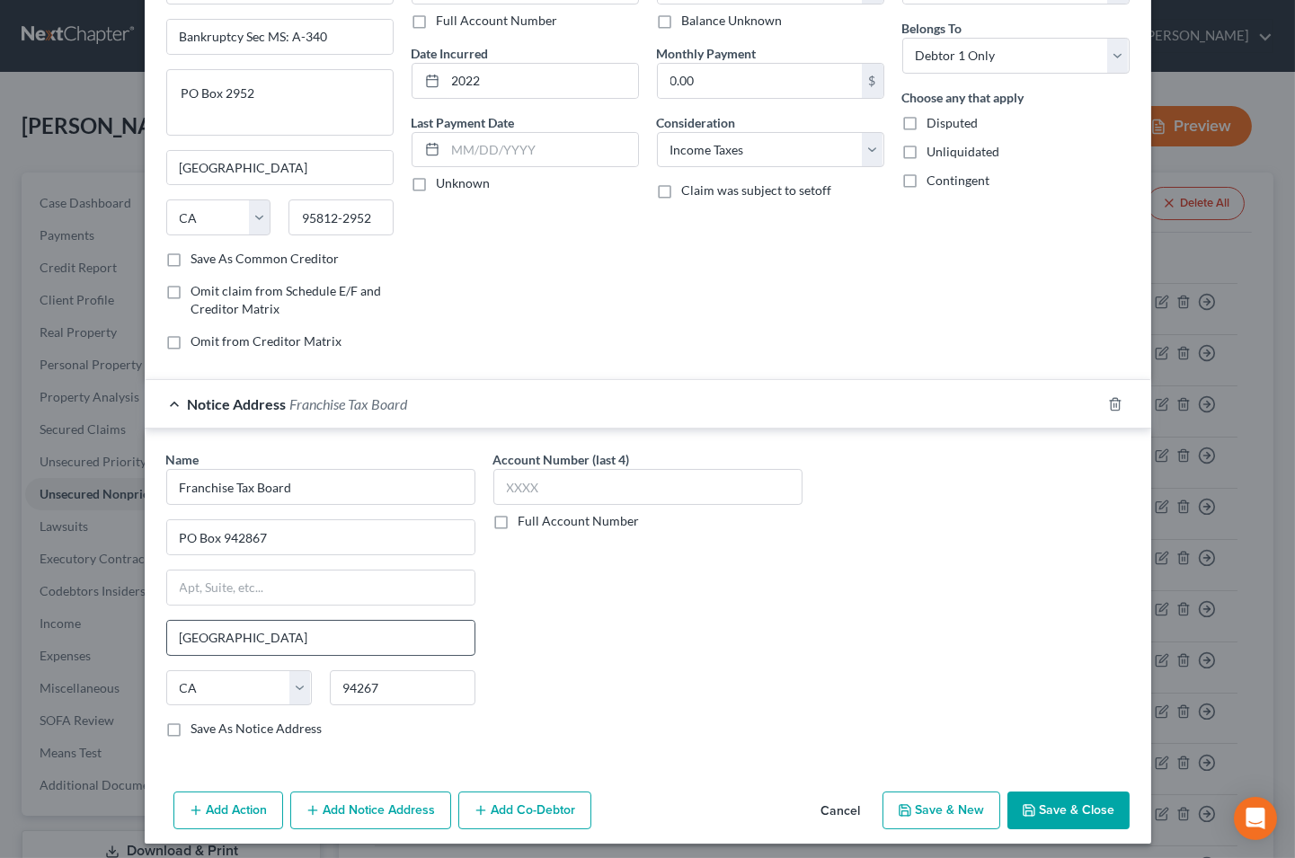
scroll to position [141, 0]
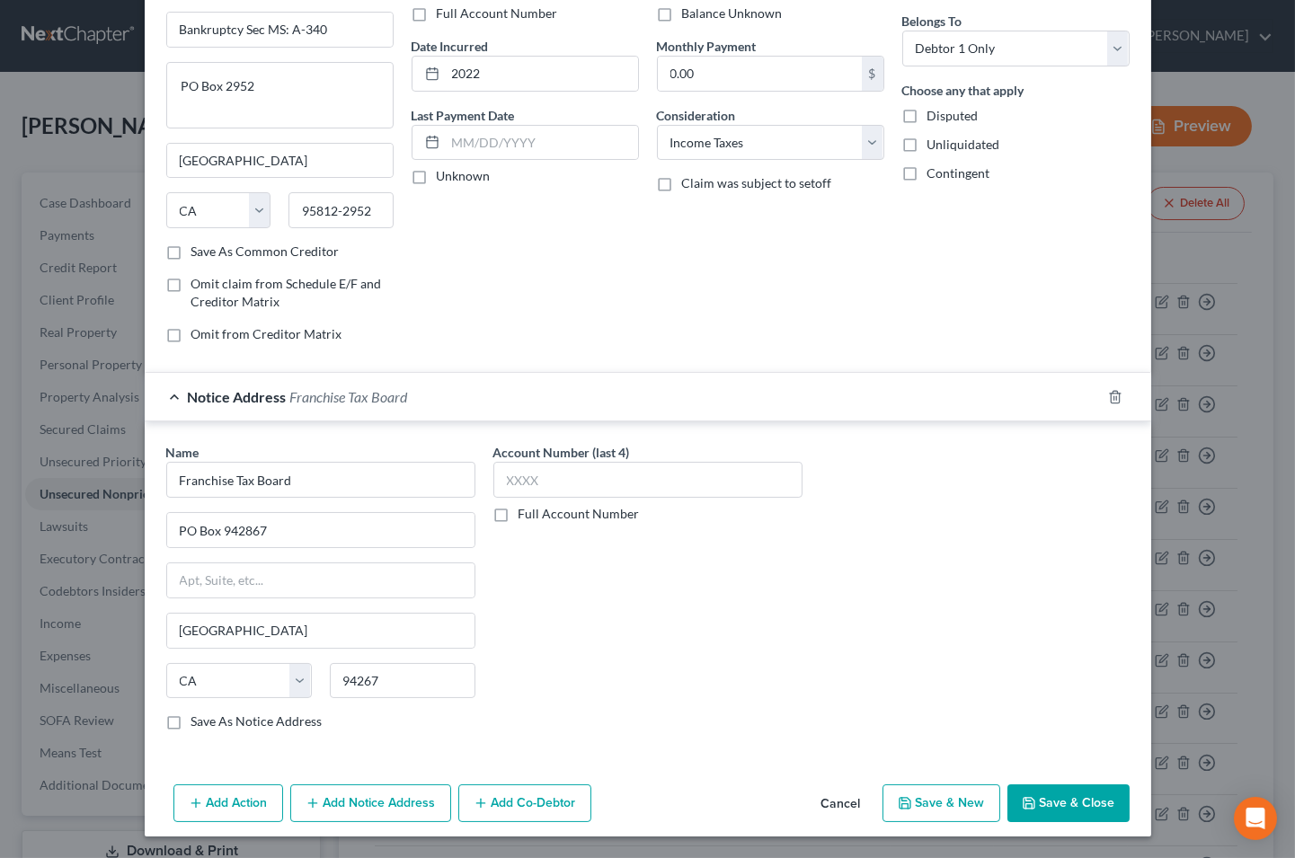
click at [354, 803] on button "Add Notice Address" at bounding box center [370, 804] width 161 height 38
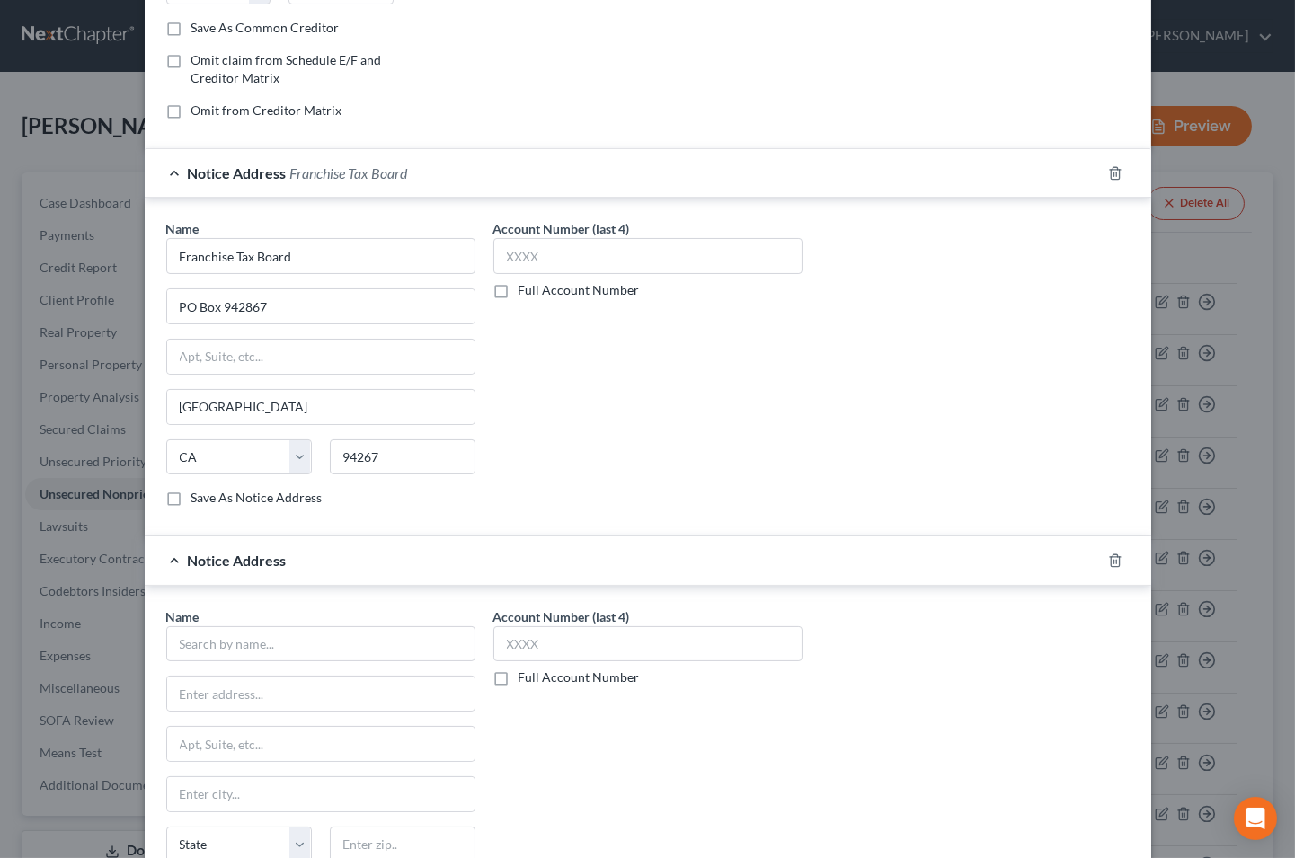
scroll to position [441, 0]
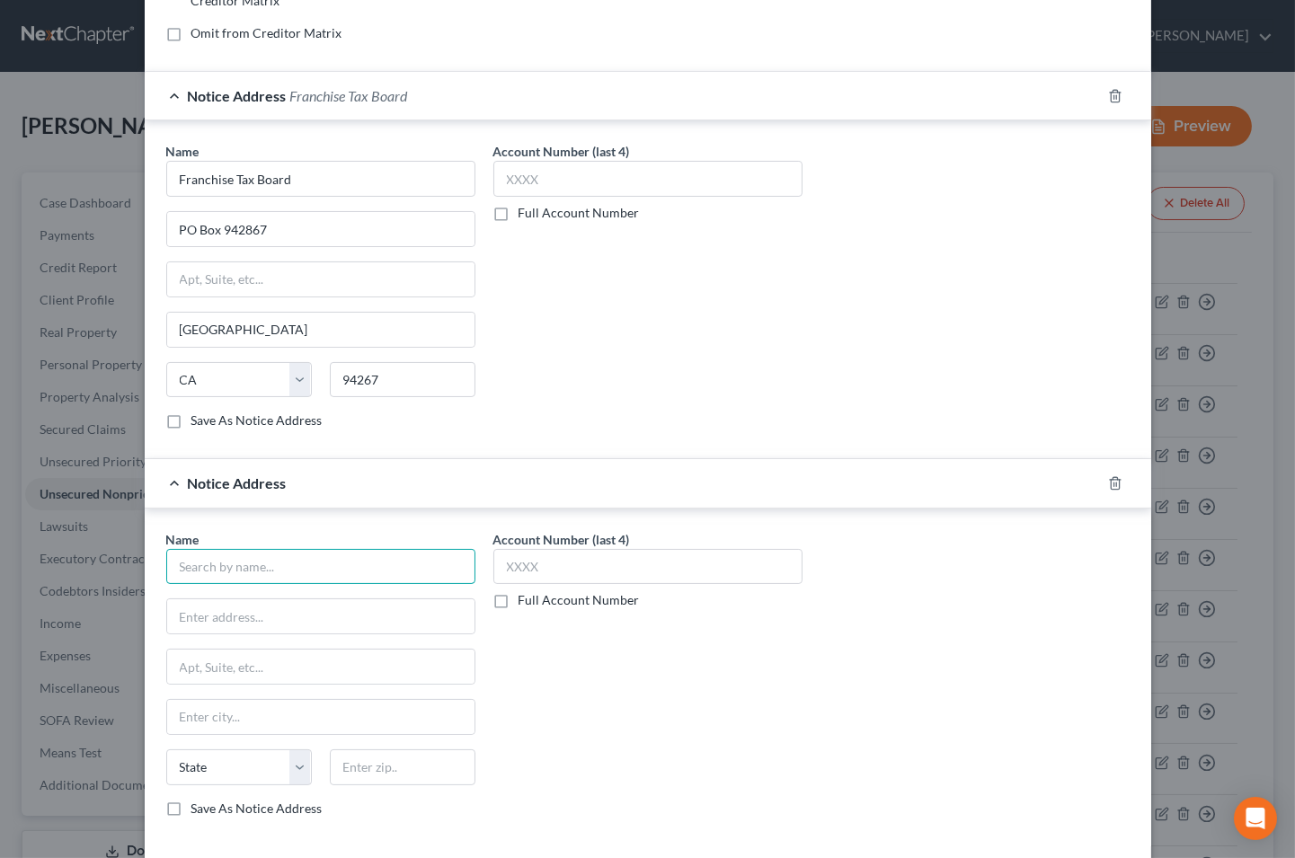
click at [244, 567] on input "text" at bounding box center [320, 567] width 309 height 36
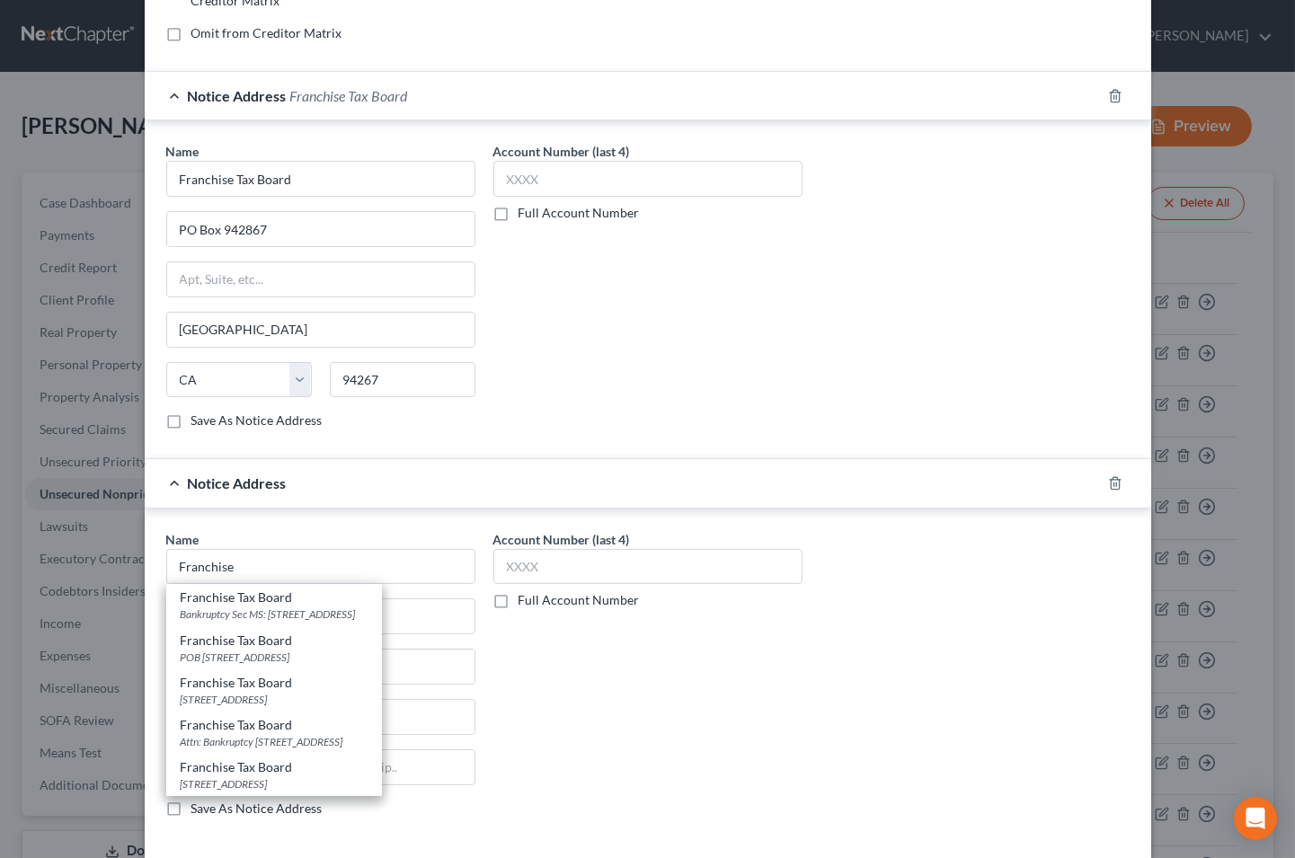
scroll to position [11, 0]
click at [279, 776] on div "Franchise Tax Board" at bounding box center [274, 768] width 187 height 18
type input "Franchise Tax Board"
type input "PO Box 942857"
type input "Sacramento"
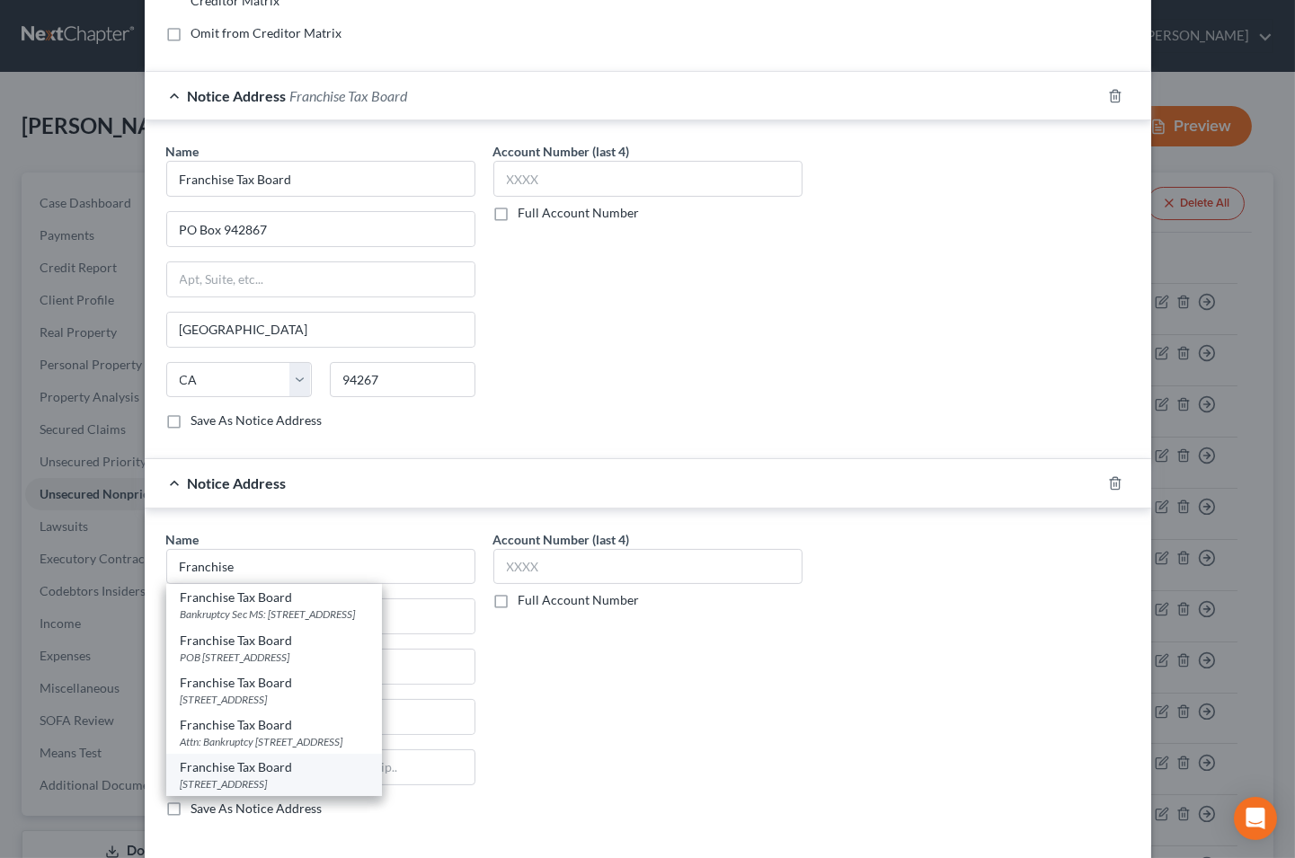
select select "4"
type input "94257"
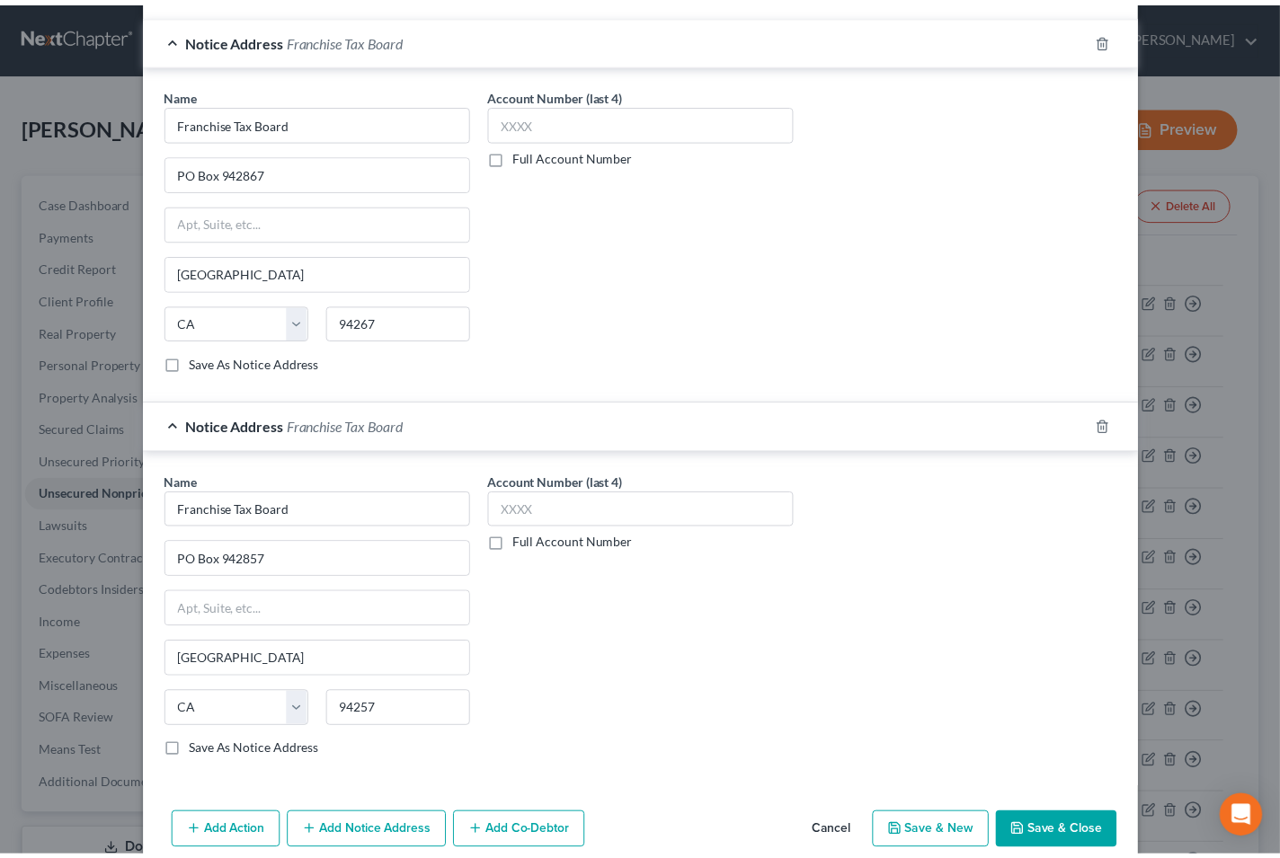
scroll to position [530, 0]
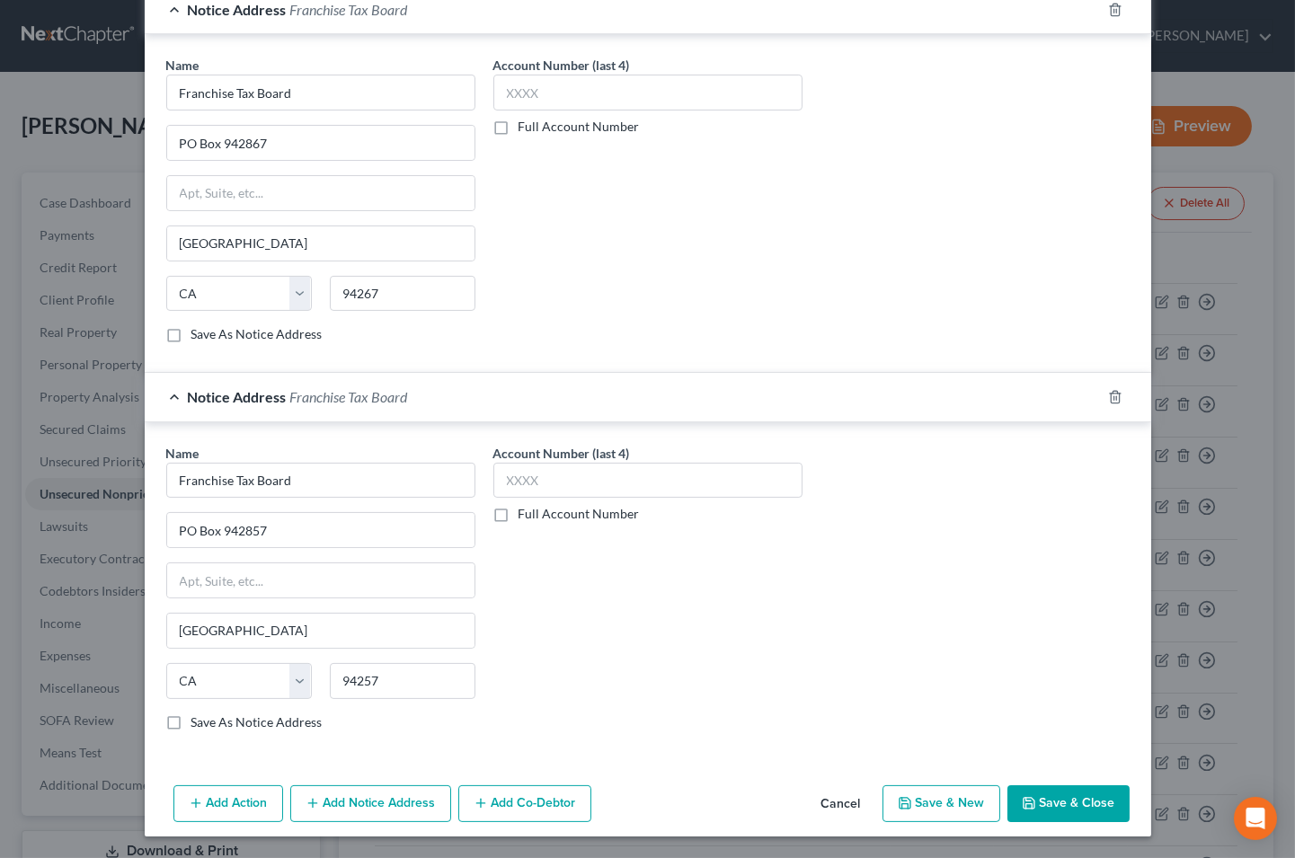
click at [1070, 797] on button "Save & Close" at bounding box center [1068, 804] width 122 height 38
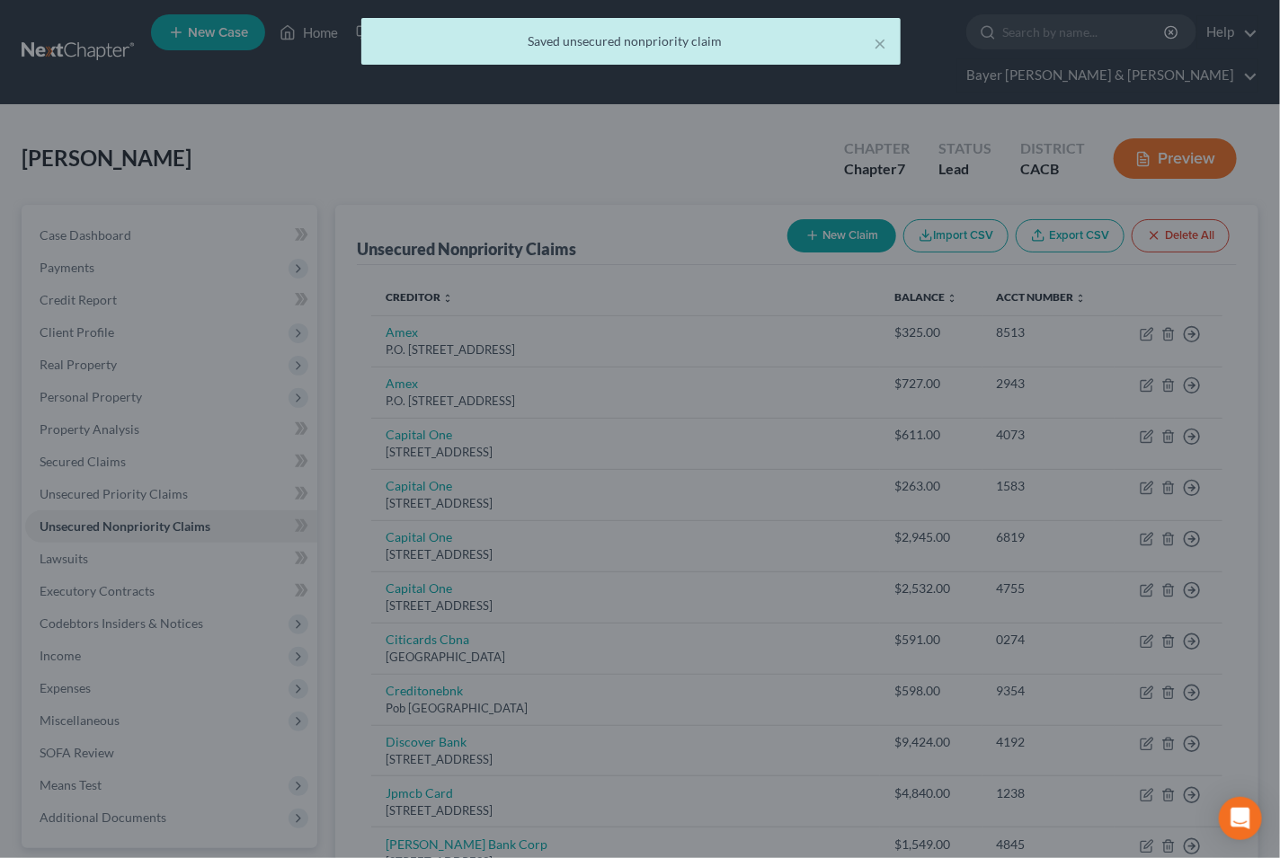
scroll to position [0, 0]
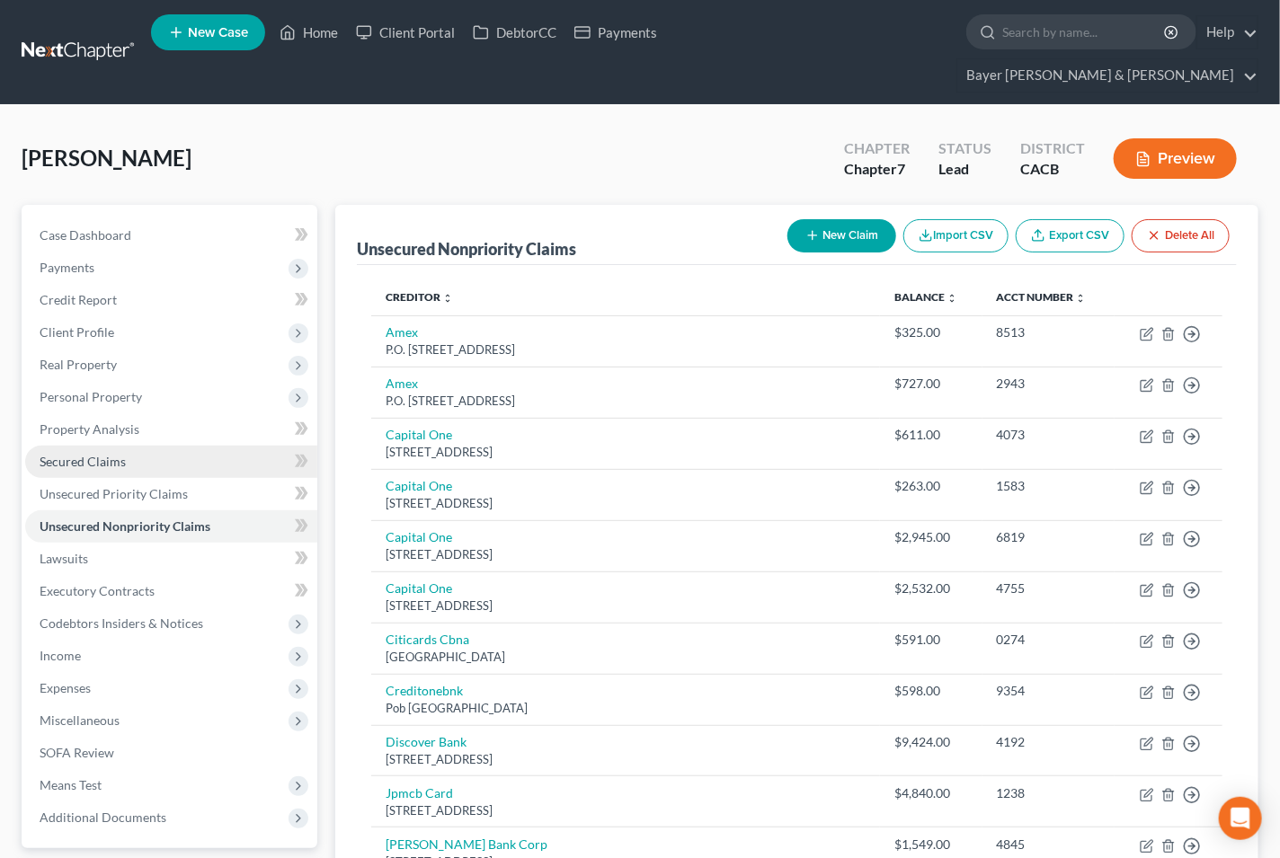
click at [69, 446] on link "Secured Claims" at bounding box center [171, 462] width 292 height 32
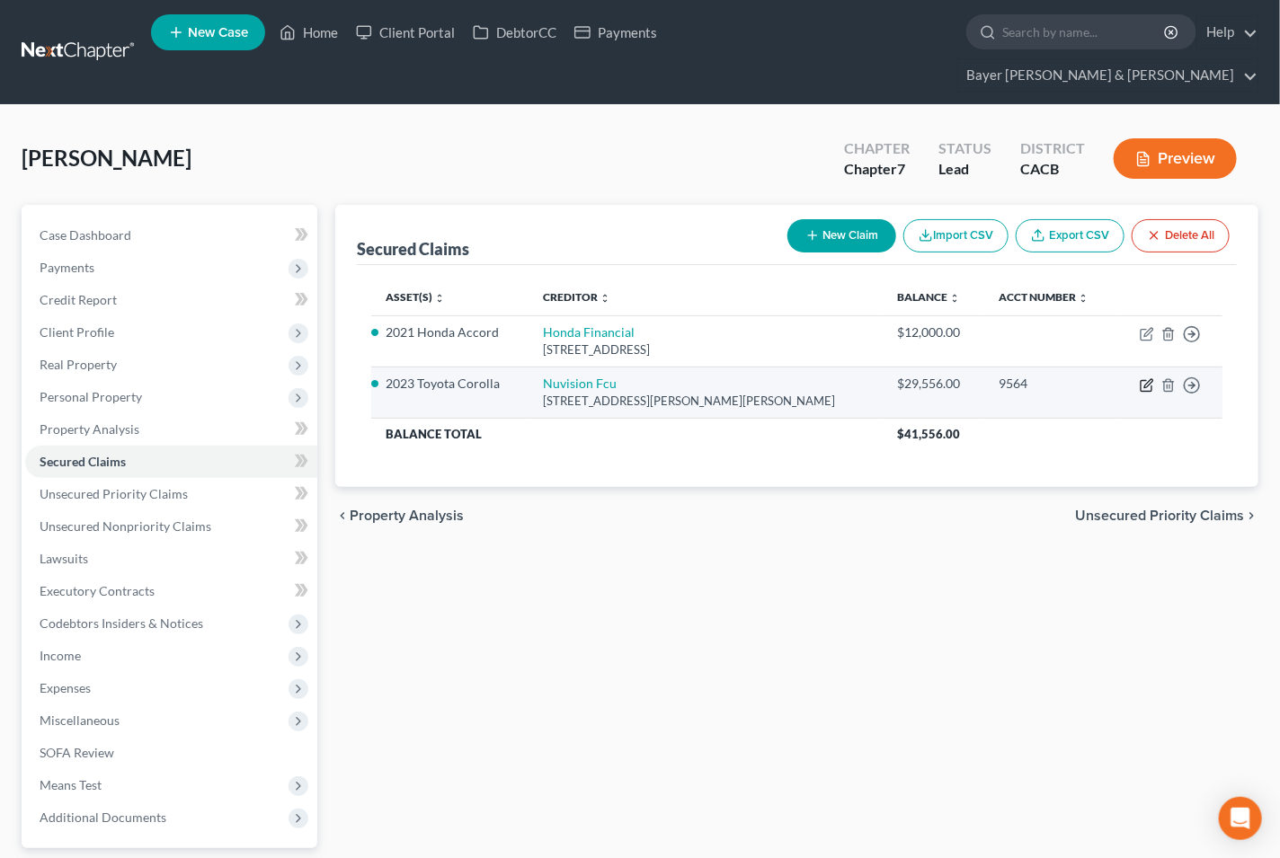
click at [1148, 379] on icon "button" at bounding box center [1148, 383] width 8 height 8
select select "4"
select select "2"
select select "0"
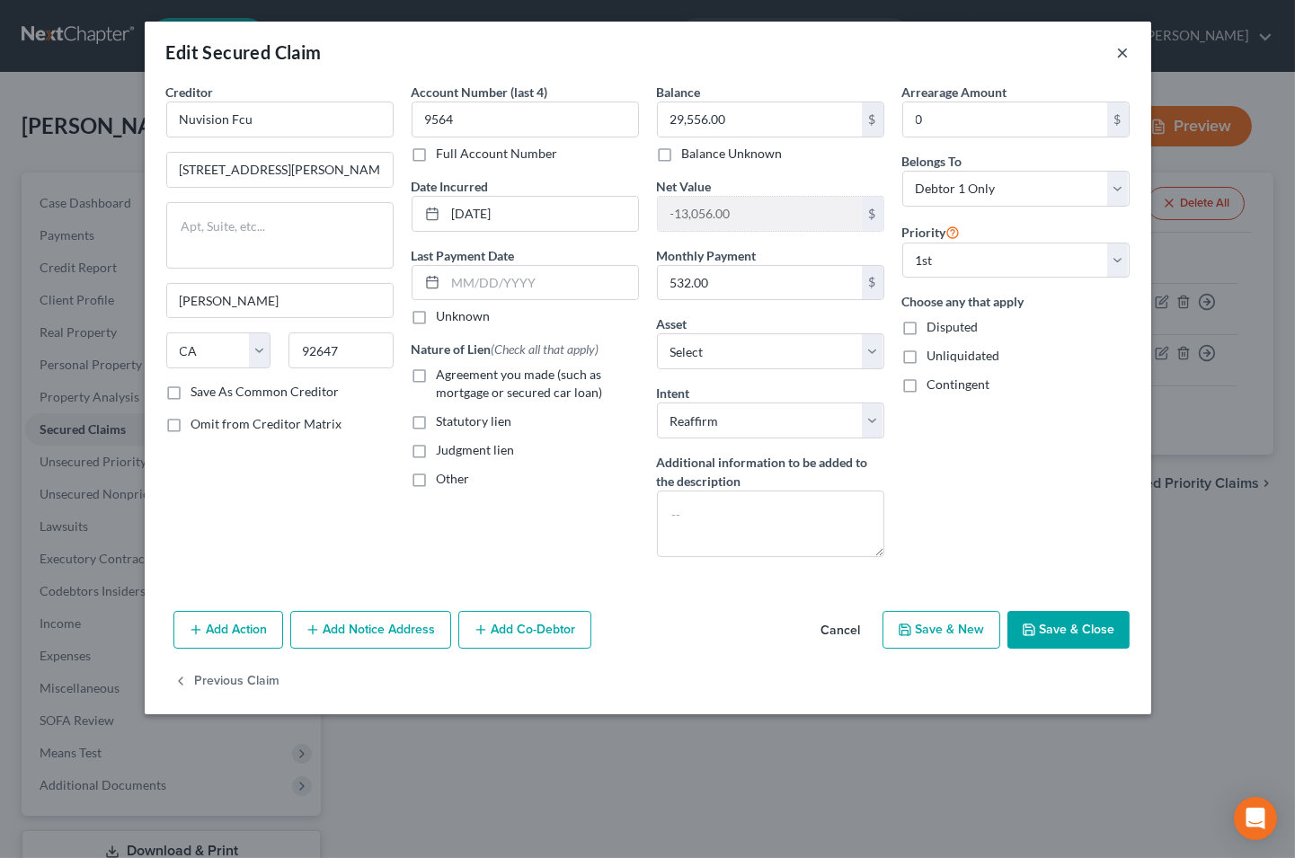
click at [1117, 61] on button "×" at bounding box center [1123, 52] width 13 height 22
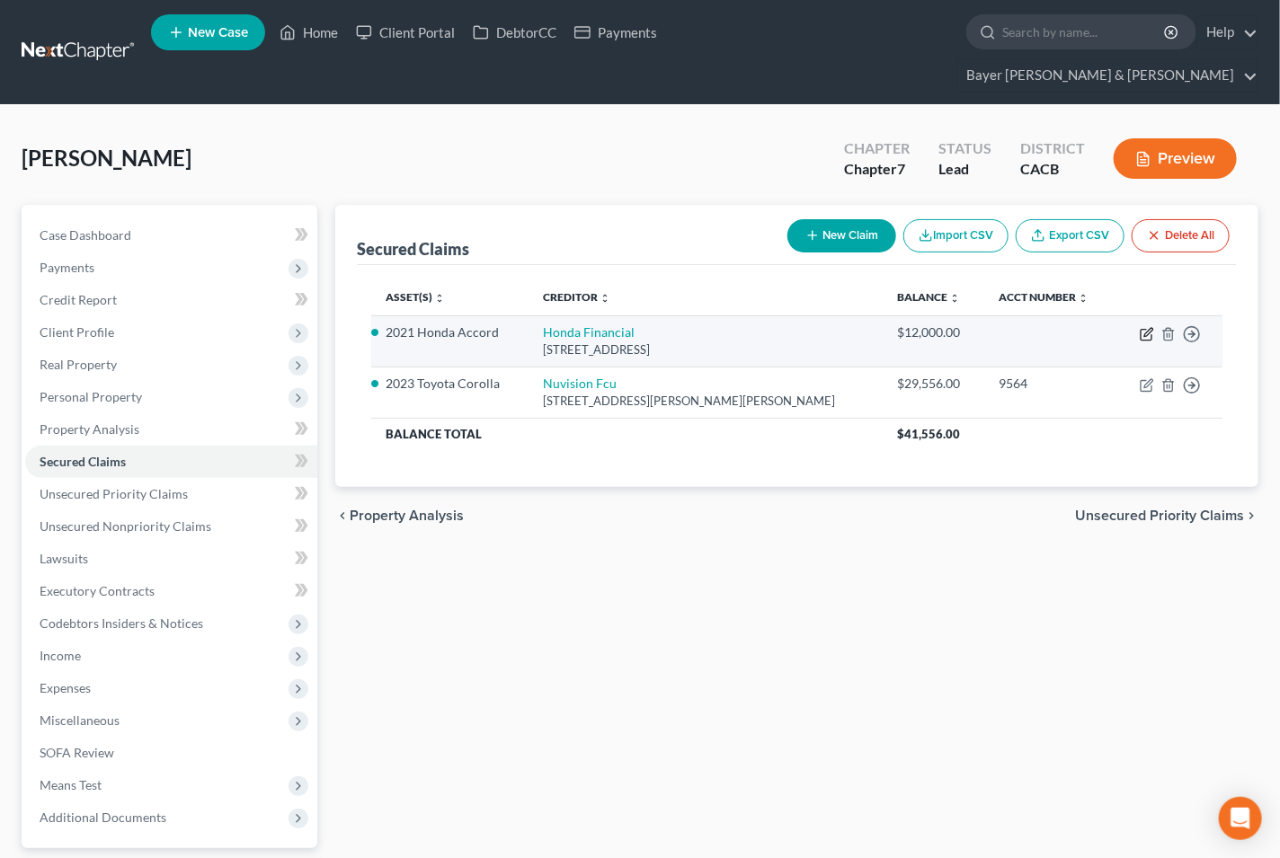
click at [1141, 330] on icon "button" at bounding box center [1145, 335] width 11 height 11
select select "4"
select select "3"
select select "2"
select select "0"
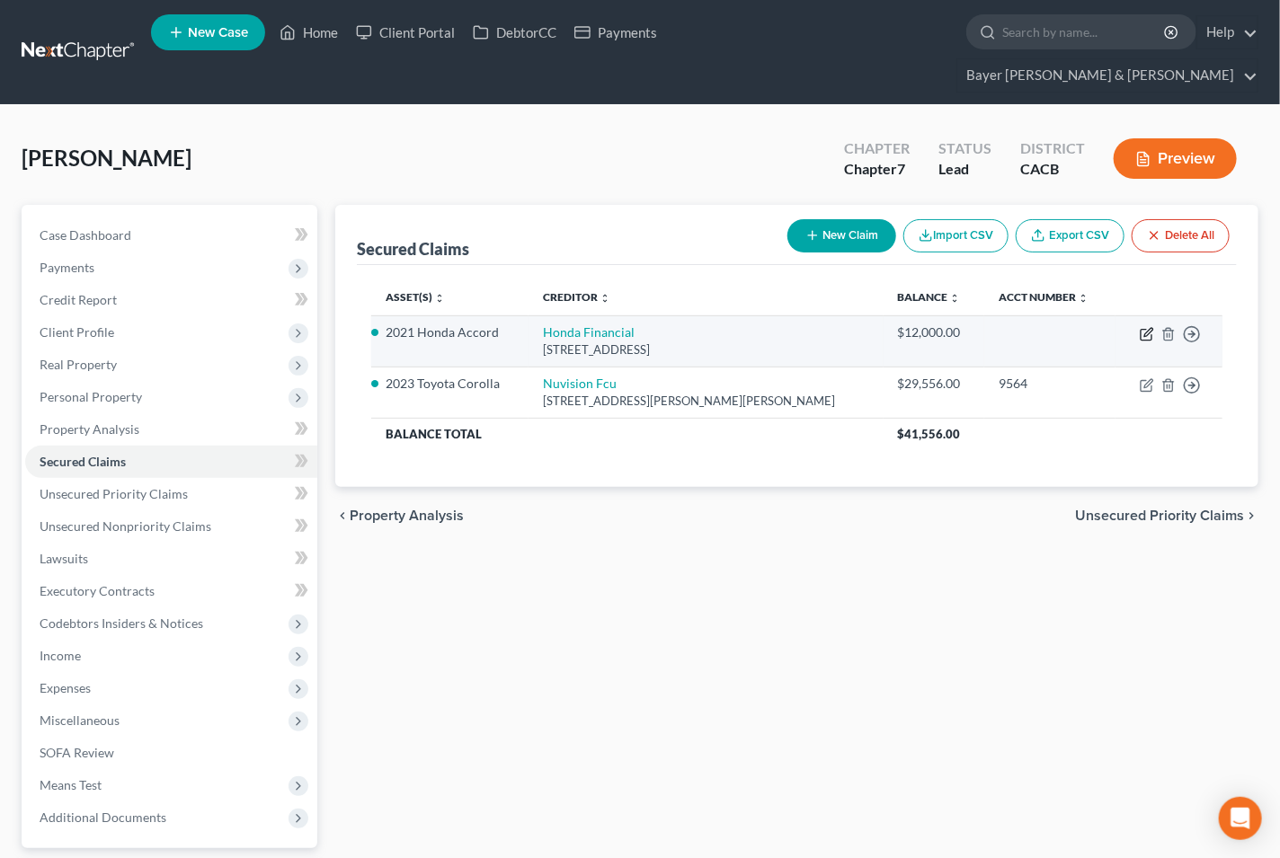
select select "0"
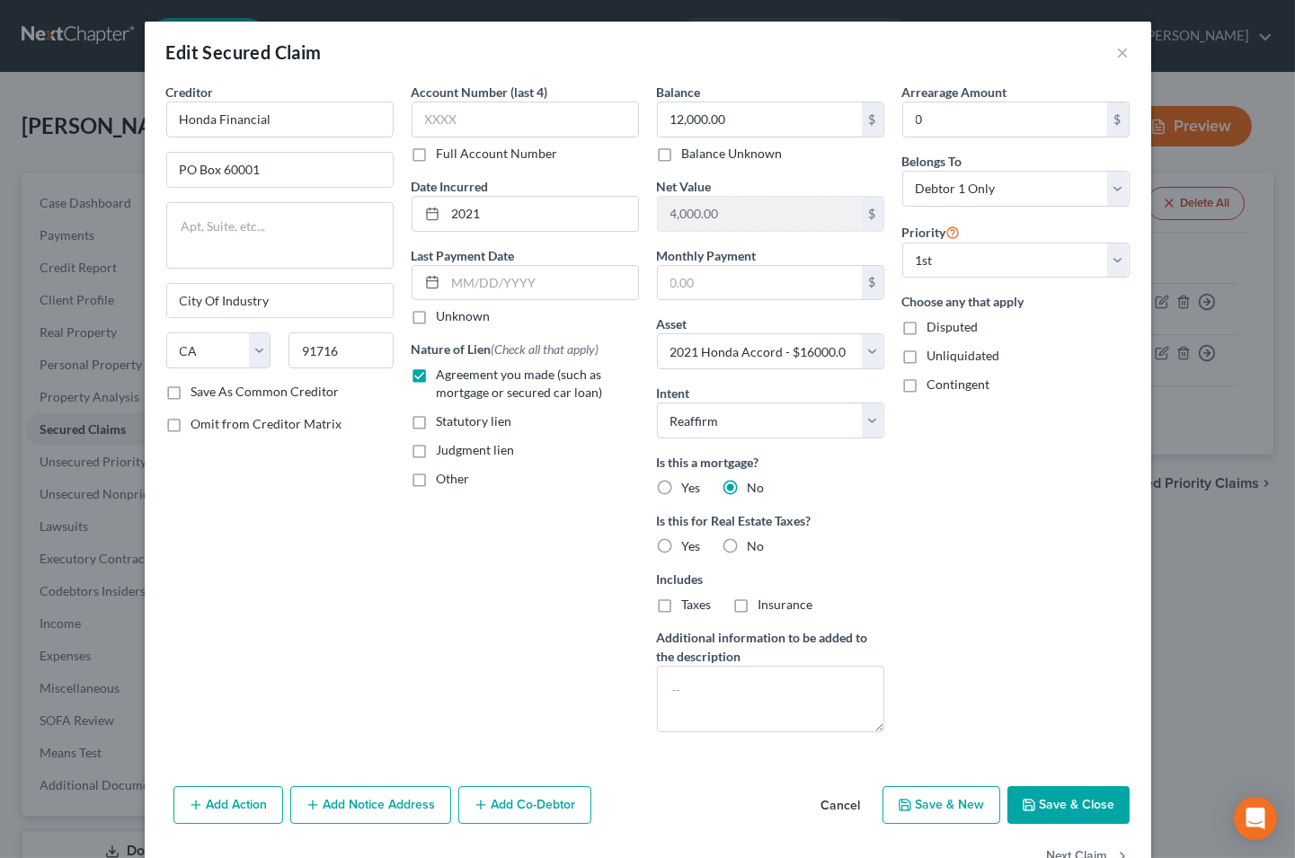
click at [748, 548] on label "No" at bounding box center [756, 546] width 17 height 18
click at [755, 548] on input "No" at bounding box center [761, 543] width 12 height 12
radio input "true"
click at [1064, 787] on button "Save & Close" at bounding box center [1068, 805] width 122 height 38
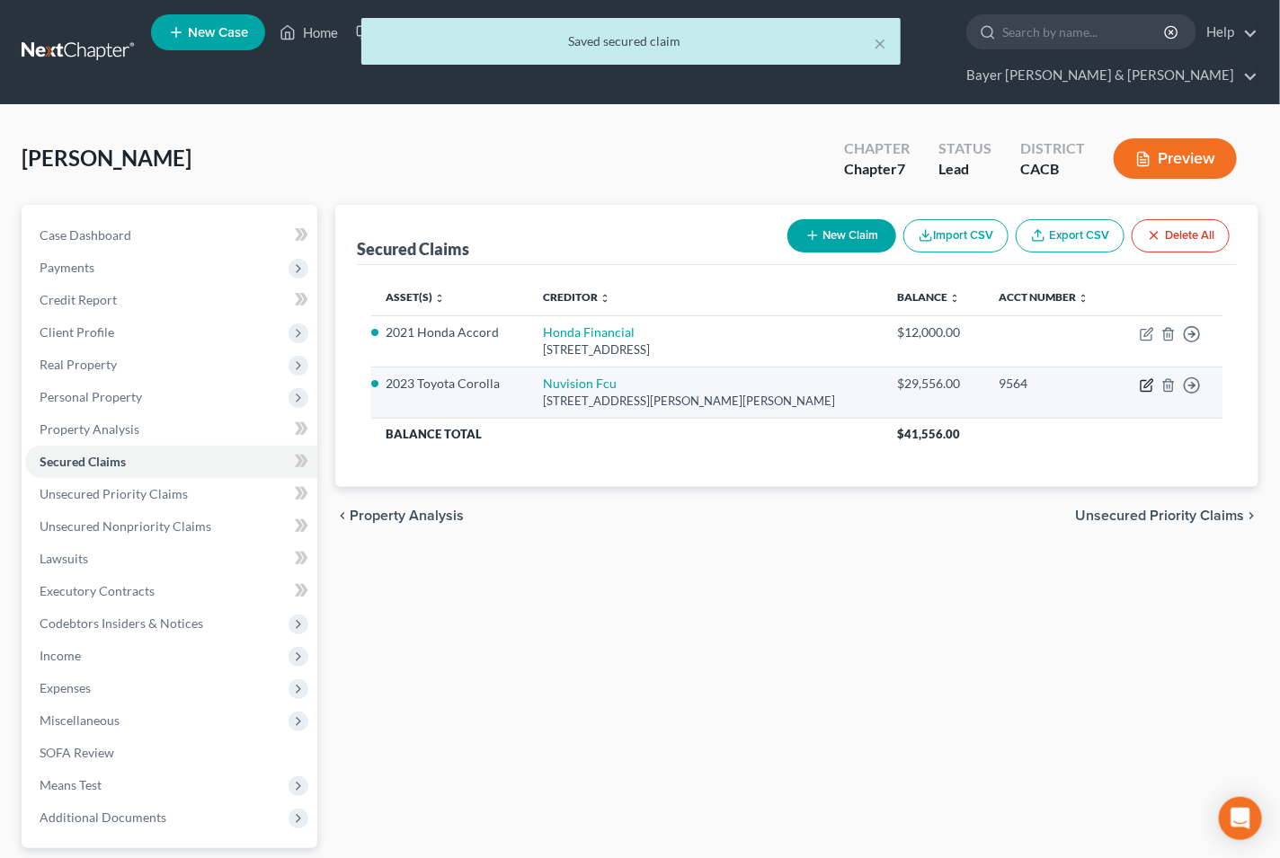
click at [1144, 378] on icon "button" at bounding box center [1147, 385] width 14 height 14
select select "4"
select select "2"
select select "0"
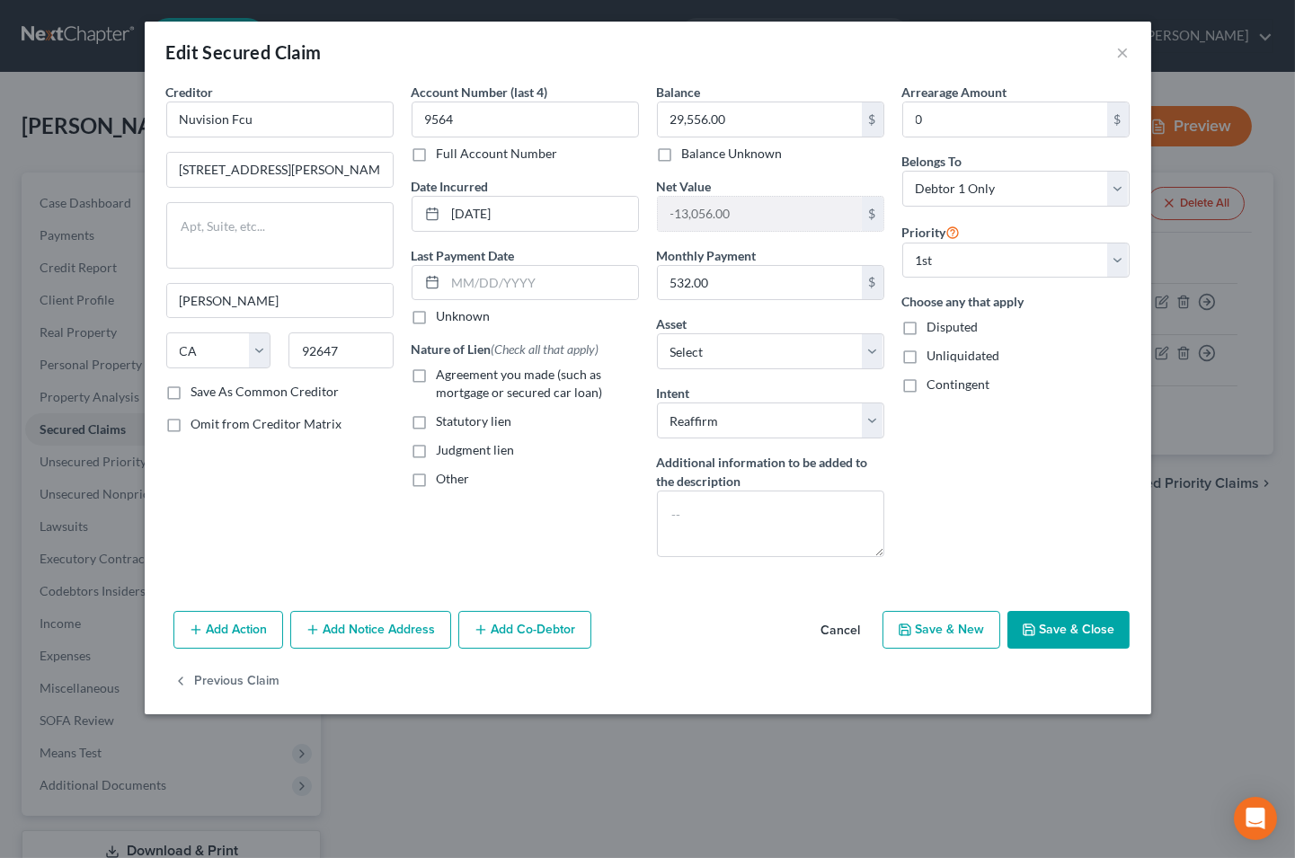
click at [437, 378] on label "Agreement you made (such as mortgage or secured car loan)" at bounding box center [538, 384] width 202 height 36
click at [444, 377] on input "Agreement you made (such as mortgage or secured car loan)" at bounding box center [450, 372] width 12 height 12
checkbox input "true"
click at [1034, 622] on button "Save & Close" at bounding box center [1068, 630] width 122 height 38
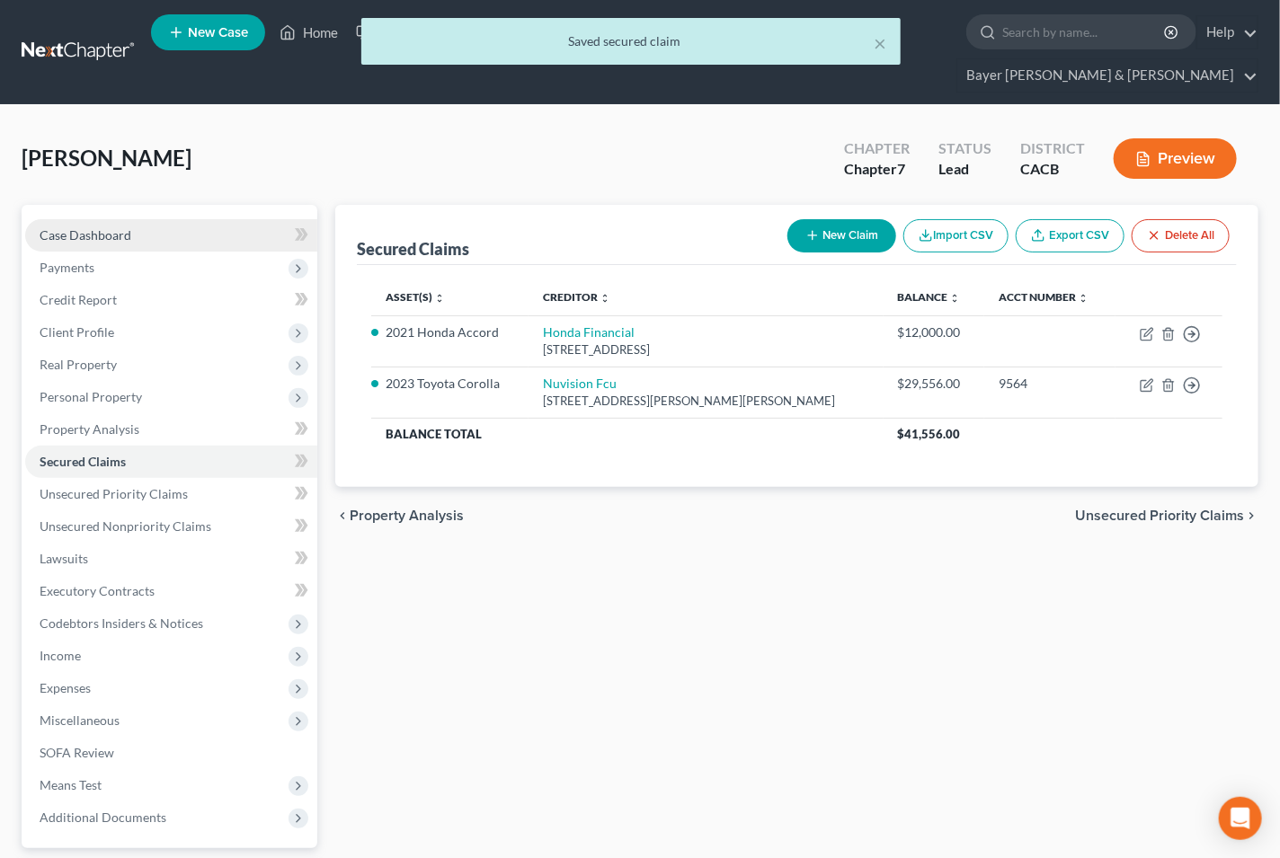
click at [167, 219] on link "Case Dashboard" at bounding box center [171, 235] width 292 height 32
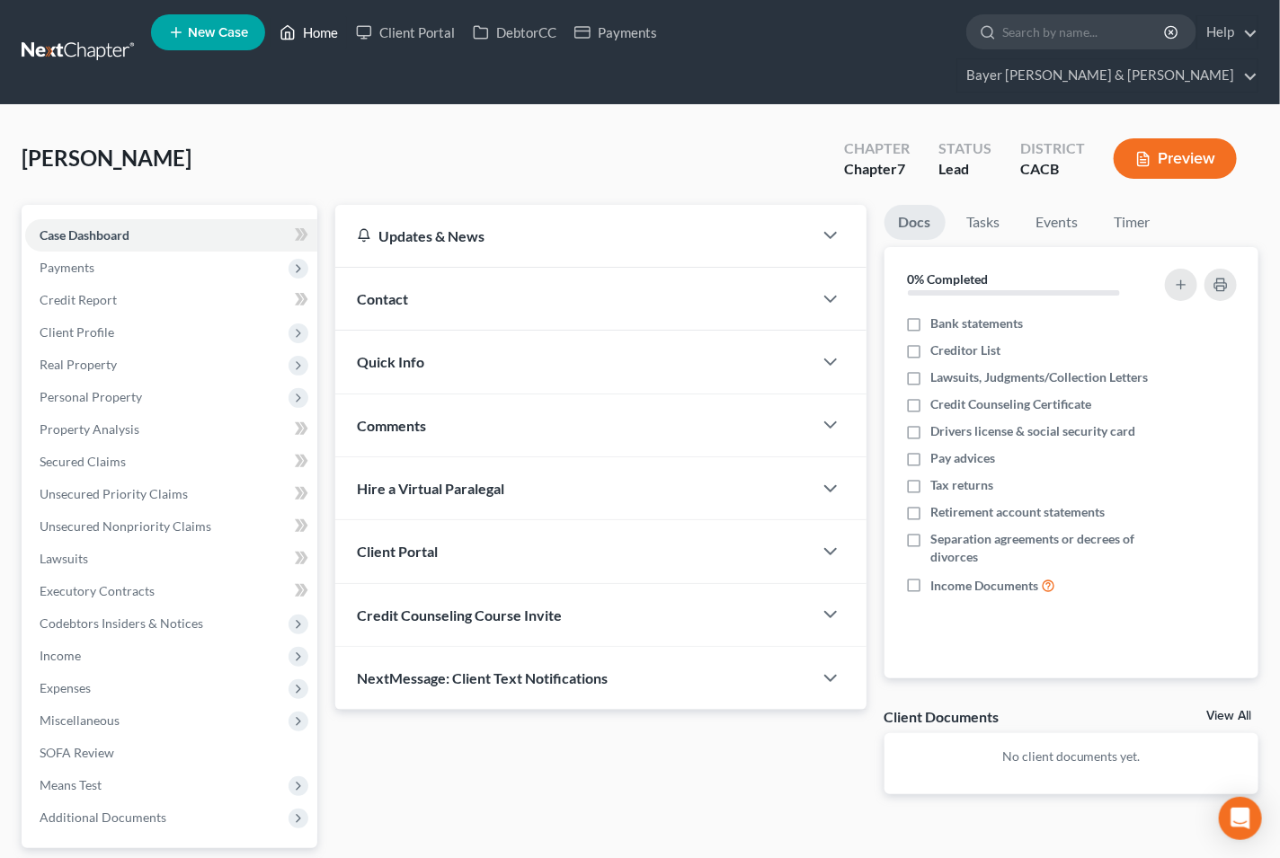
click at [324, 33] on link "Home" at bounding box center [309, 32] width 76 height 32
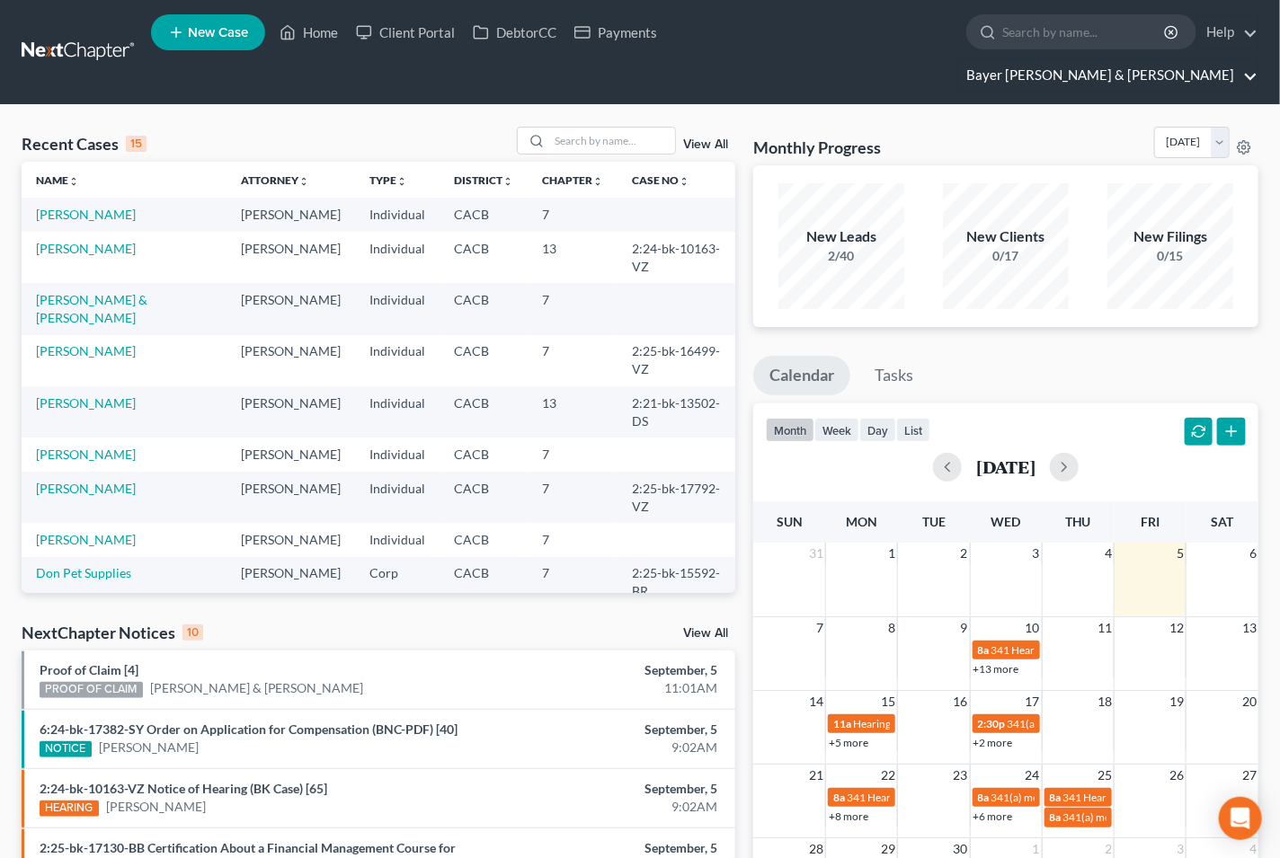
click at [1244, 59] on link "Bayer Wishman & Leotta" at bounding box center [1107, 75] width 300 height 32
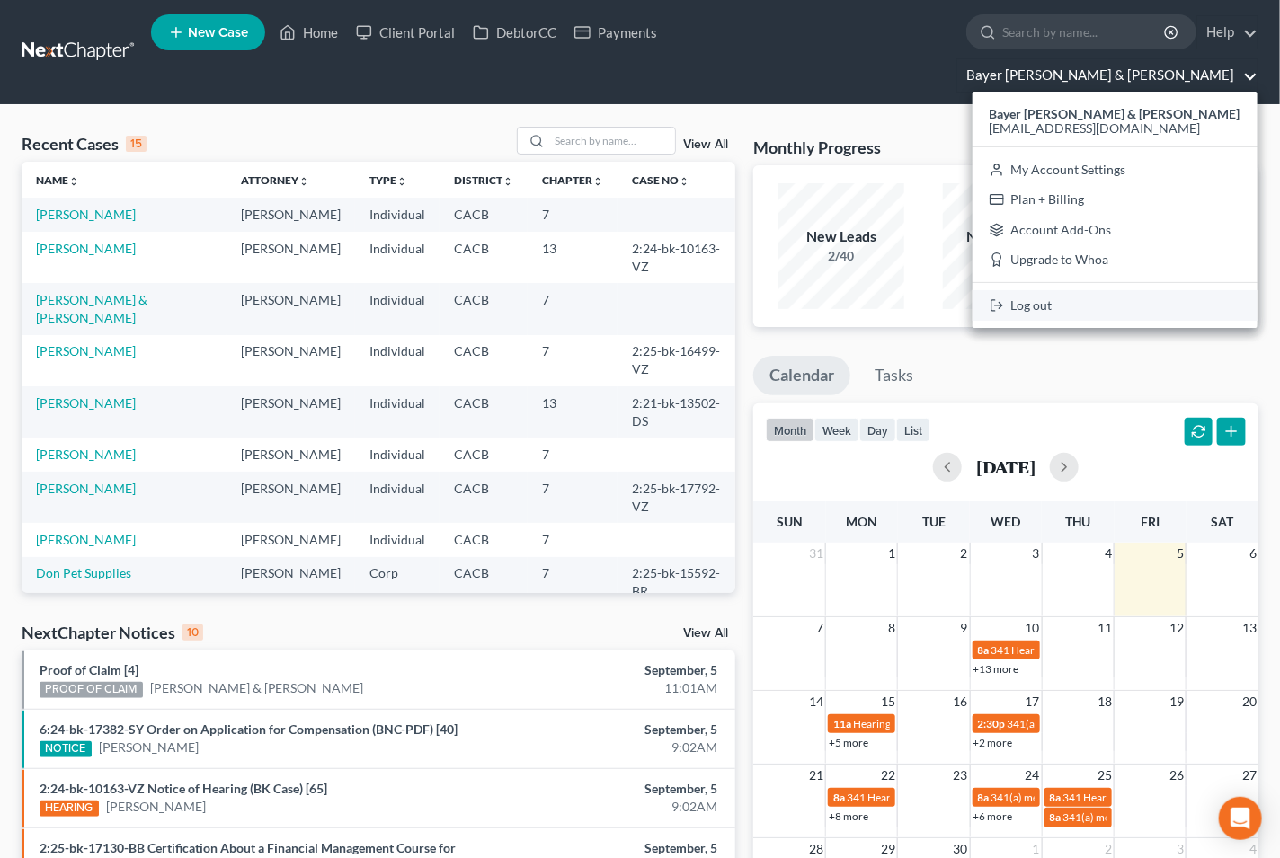
click at [1099, 290] on link "Log out" at bounding box center [1114, 305] width 285 height 31
